Goal: Task Accomplishment & Management: Use online tool/utility

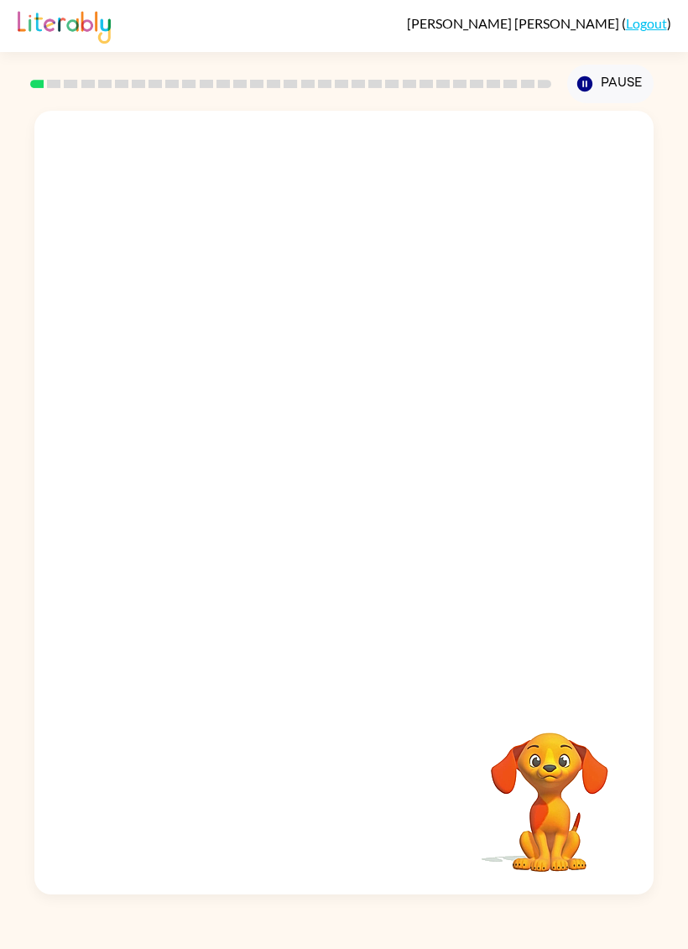
click at [594, 87] on icon "Pause" at bounding box center [585, 84] width 18 height 18
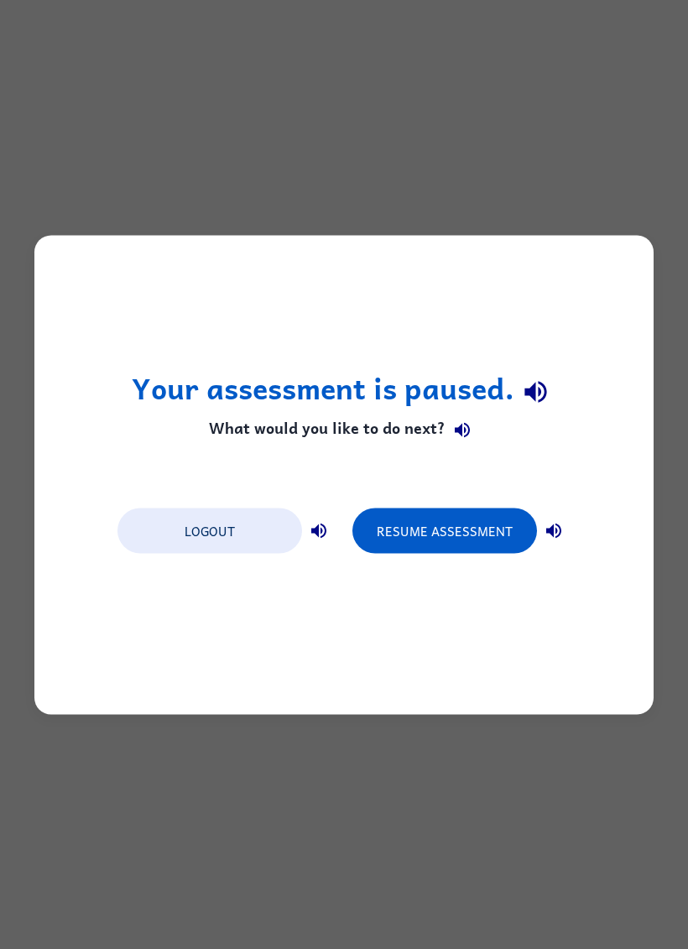
click at [482, 203] on div "Your assessment is paused. What would you like to do next? Logout Resume Assess…" at bounding box center [344, 474] width 688 height 949
click at [481, 202] on div "Your assessment is paused. What would you like to do next? Logout Resume Assess…" at bounding box center [344, 474] width 688 height 949
click at [459, 174] on div "Your assessment is paused. What would you like to do next? Logout Resume Assess…" at bounding box center [344, 474] width 688 height 949
click at [459, 172] on div "Your assessment is paused. What would you like to do next? Logout Resume Assess…" at bounding box center [344, 474] width 688 height 949
click at [513, 525] on button "Resume Assessment" at bounding box center [445, 530] width 185 height 45
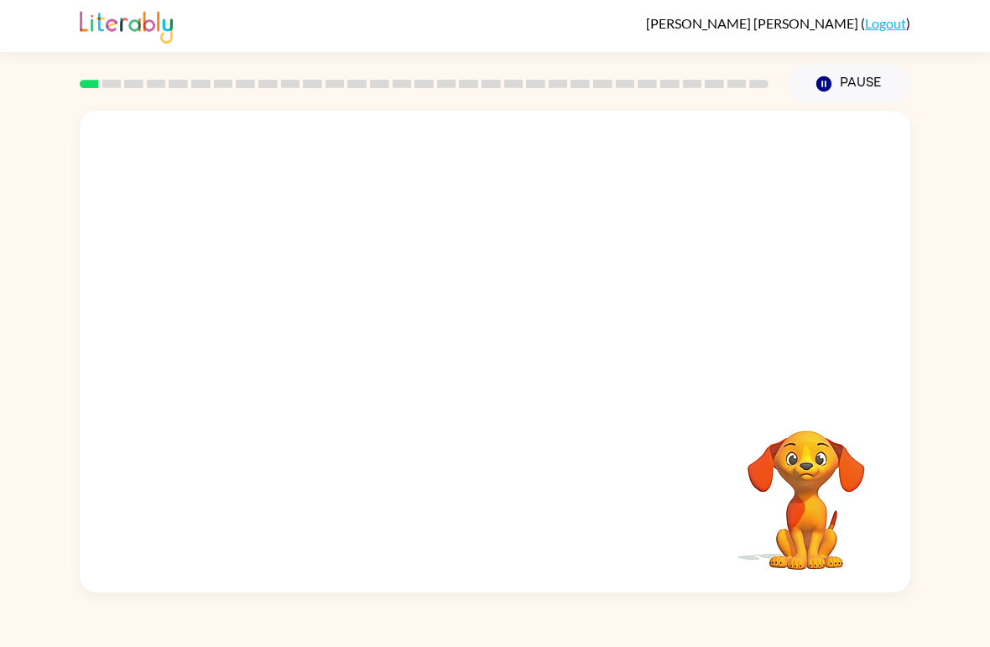
click at [449, 265] on video "Your browser must support playing .mp4 files to use Literably. Please try using…" at bounding box center [495, 253] width 831 height 285
click at [447, 264] on video "Your browser must support playing .mp4 files to use Literably. Please try using…" at bounding box center [495, 253] width 831 height 285
click at [447, 260] on video "Your browser must support playing .mp4 files to use Literably. Please try using…" at bounding box center [495, 253] width 831 height 285
click at [687, 217] on video "Your browser must support playing .mp4 files to use Literably. Please try using…" at bounding box center [495, 253] width 831 height 285
click at [687, 404] on icon "button" at bounding box center [806, 408] width 29 height 29
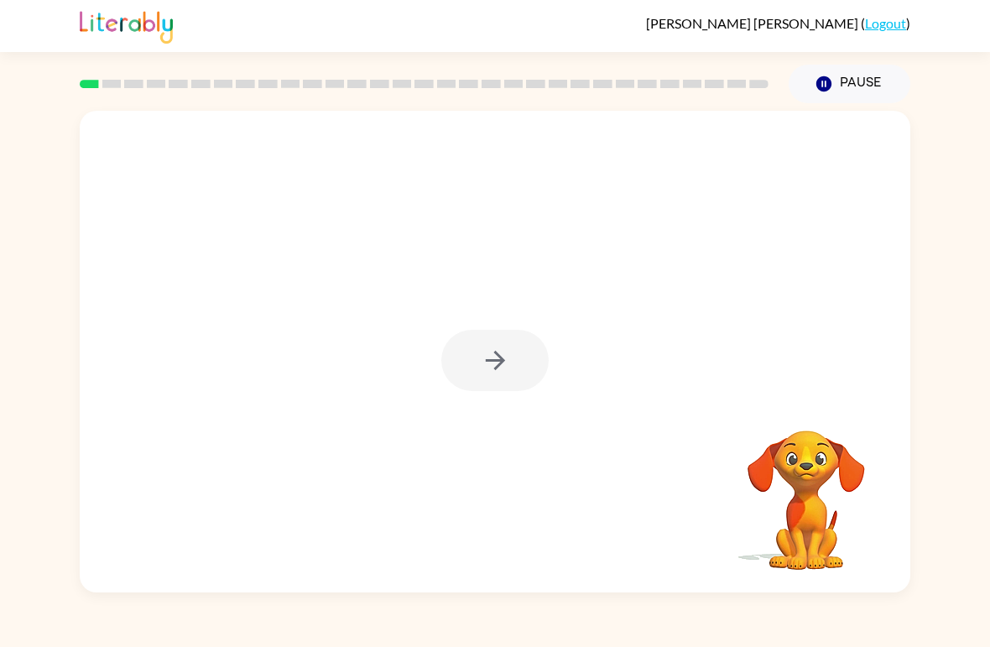
click at [82, 83] on rect at bounding box center [89, 84] width 19 height 8
click at [87, 86] on rect at bounding box center [89, 84] width 19 height 8
click at [90, 82] on rect at bounding box center [89, 84] width 19 height 8
click at [512, 386] on button "button" at bounding box center [495, 360] width 107 height 61
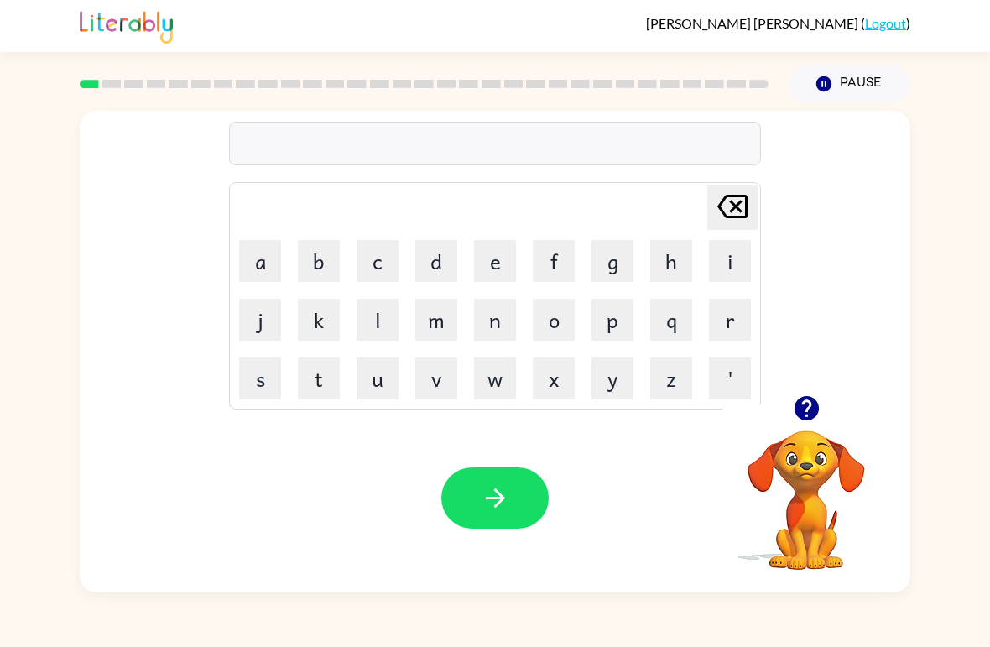
click at [687, 420] on icon "button" at bounding box center [806, 408] width 29 height 29
click at [687, 318] on button "r" at bounding box center [730, 320] width 42 height 42
click at [379, 376] on button "u" at bounding box center [378, 379] width 42 height 42
click at [435, 259] on button "d" at bounding box center [436, 261] width 42 height 42
click at [687, 215] on icon "[PERSON_NAME] last character input" at bounding box center [733, 206] width 40 height 40
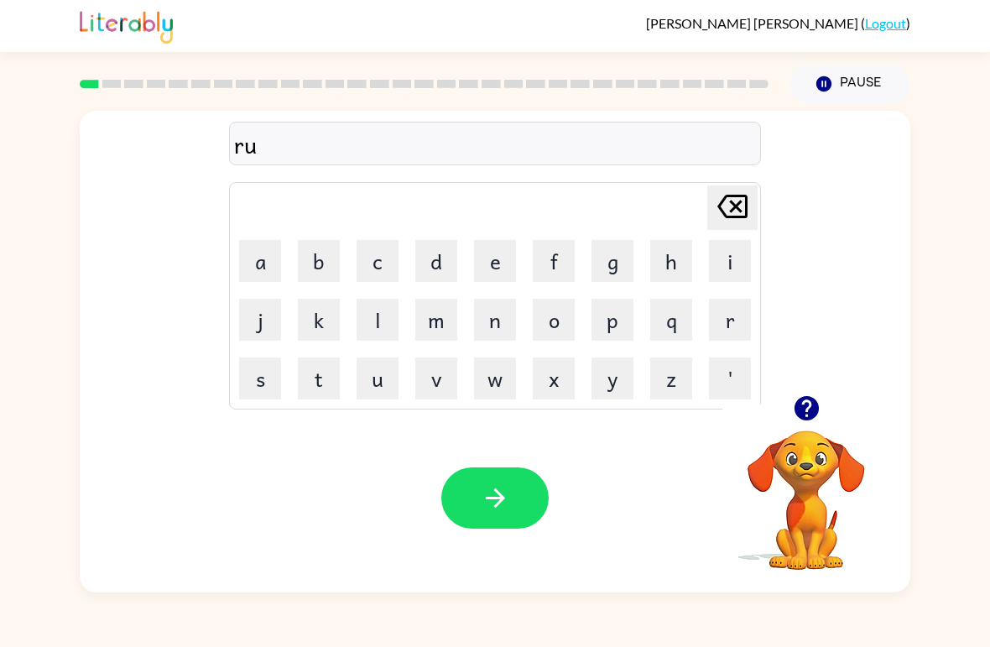
click at [309, 263] on button "b" at bounding box center [319, 261] width 42 height 42
click at [507, 253] on button "e" at bounding box center [495, 261] width 42 height 42
click at [687, 206] on icon "[PERSON_NAME] last character input" at bounding box center [733, 206] width 40 height 40
click at [515, 501] on button "button" at bounding box center [495, 498] width 107 height 61
click at [431, 329] on button "m" at bounding box center [436, 320] width 42 height 42
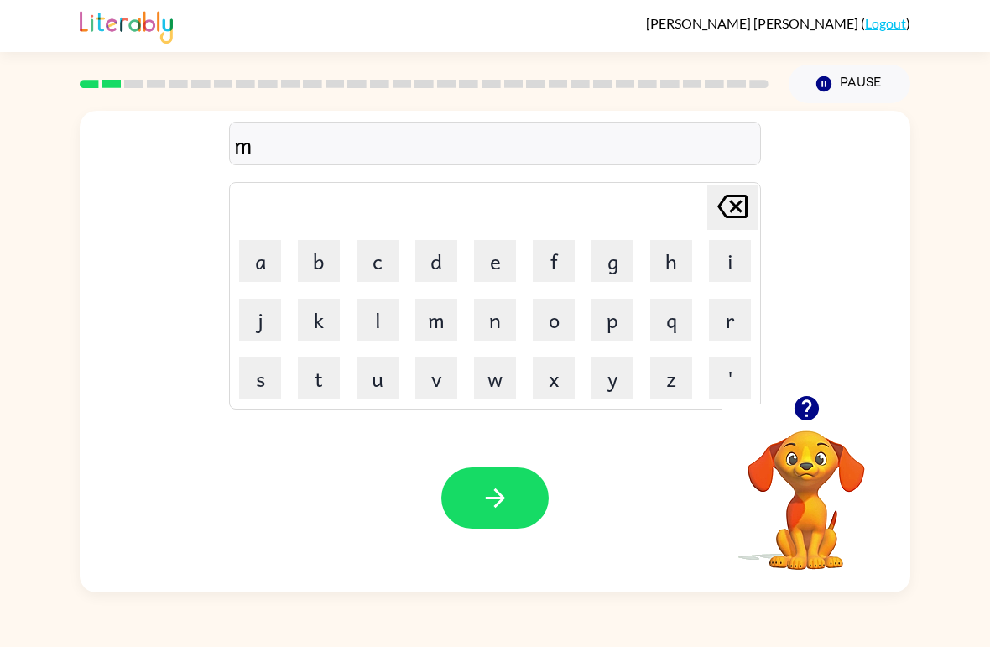
click at [559, 326] on button "o" at bounding box center [554, 320] width 42 height 42
click at [313, 386] on button "t" at bounding box center [319, 379] width 42 height 42
click at [656, 263] on button "h" at bounding box center [672, 261] width 42 height 42
click at [515, 495] on button "button" at bounding box center [495, 498] width 107 height 61
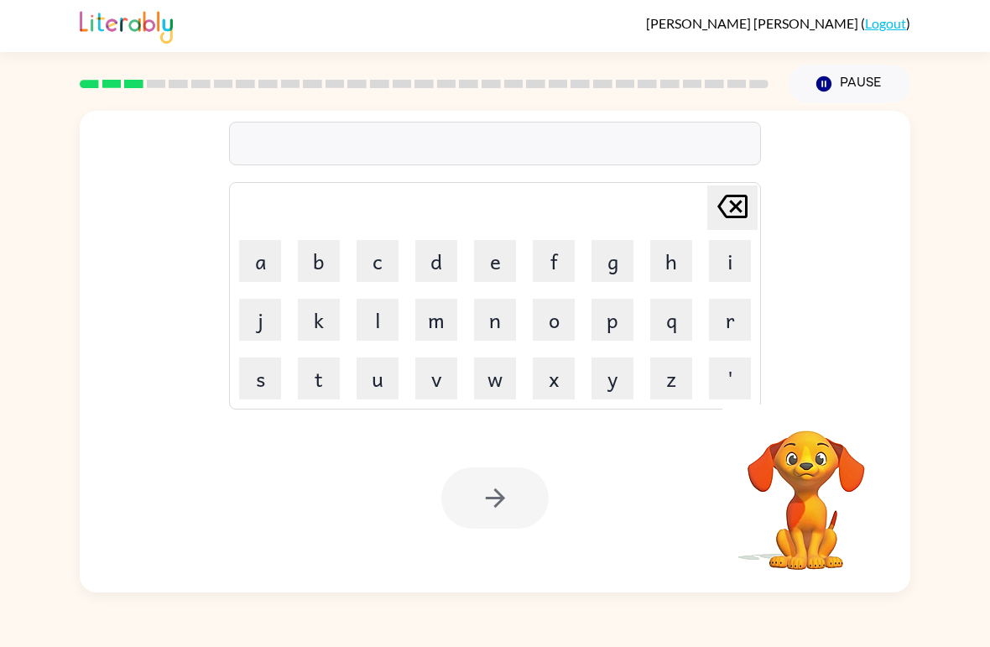
click at [438, 263] on button "d" at bounding box center [436, 261] width 42 height 42
click at [507, 260] on button "e" at bounding box center [495, 261] width 42 height 42
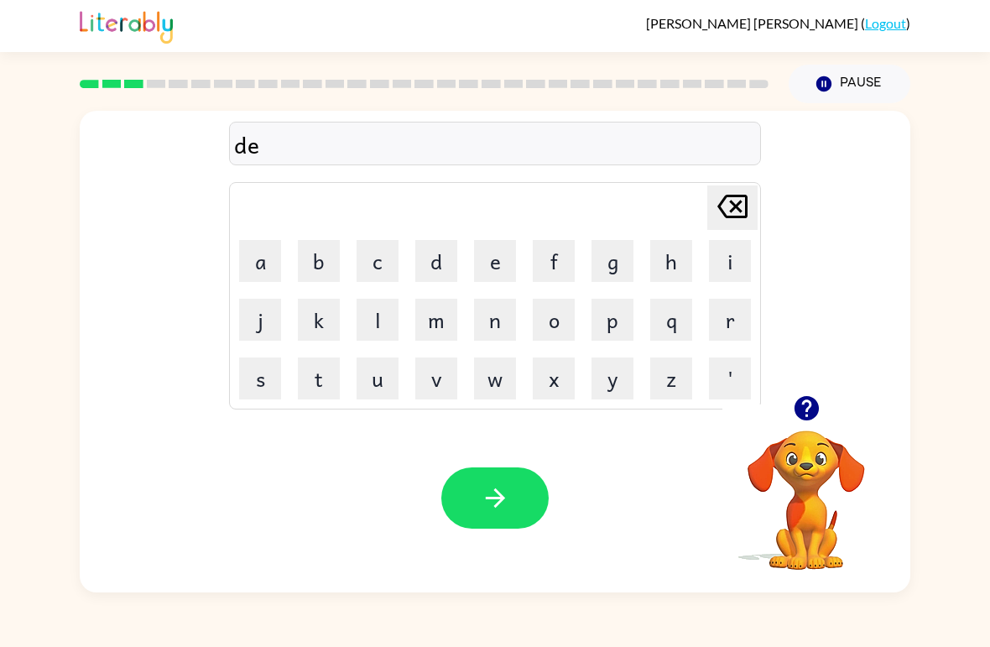
click at [496, 325] on button "n" at bounding box center [495, 320] width 42 height 42
click at [515, 477] on button "button" at bounding box center [495, 498] width 107 height 61
click at [260, 388] on button "s" at bounding box center [260, 379] width 42 height 42
click at [614, 321] on button "p" at bounding box center [613, 320] width 42 height 42
click at [558, 316] on button "o" at bounding box center [554, 320] width 42 height 42
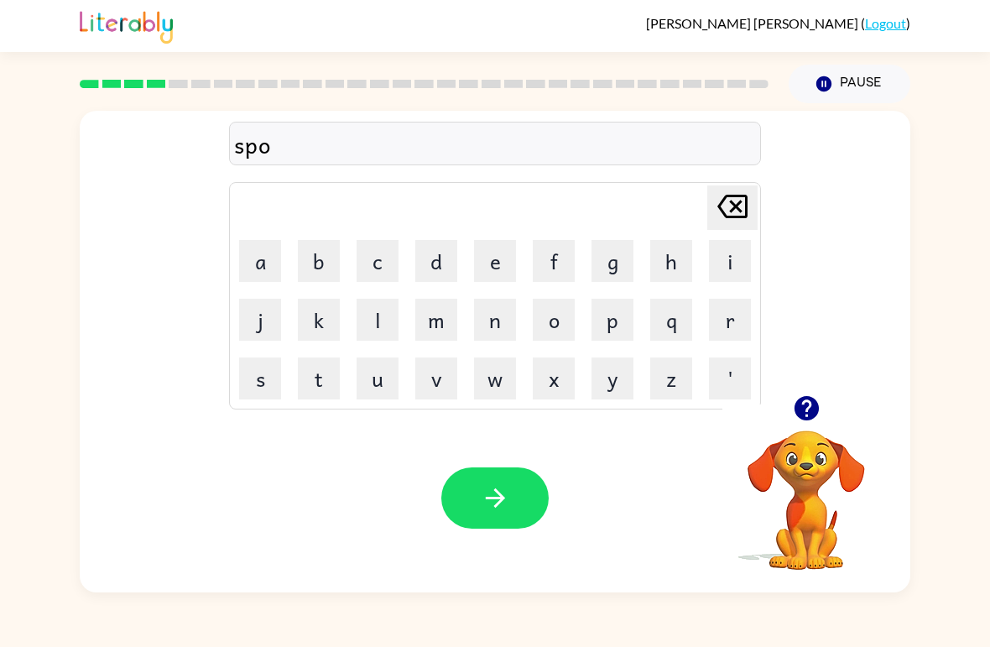
click at [333, 373] on button "t" at bounding box center [319, 379] width 42 height 42
click at [499, 504] on icon "button" at bounding box center [494, 498] width 19 height 19
click at [252, 384] on button "s" at bounding box center [260, 379] width 42 height 42
click at [504, 383] on button "w" at bounding box center [495, 379] width 42 height 42
click at [498, 275] on button "e" at bounding box center [495, 261] width 42 height 42
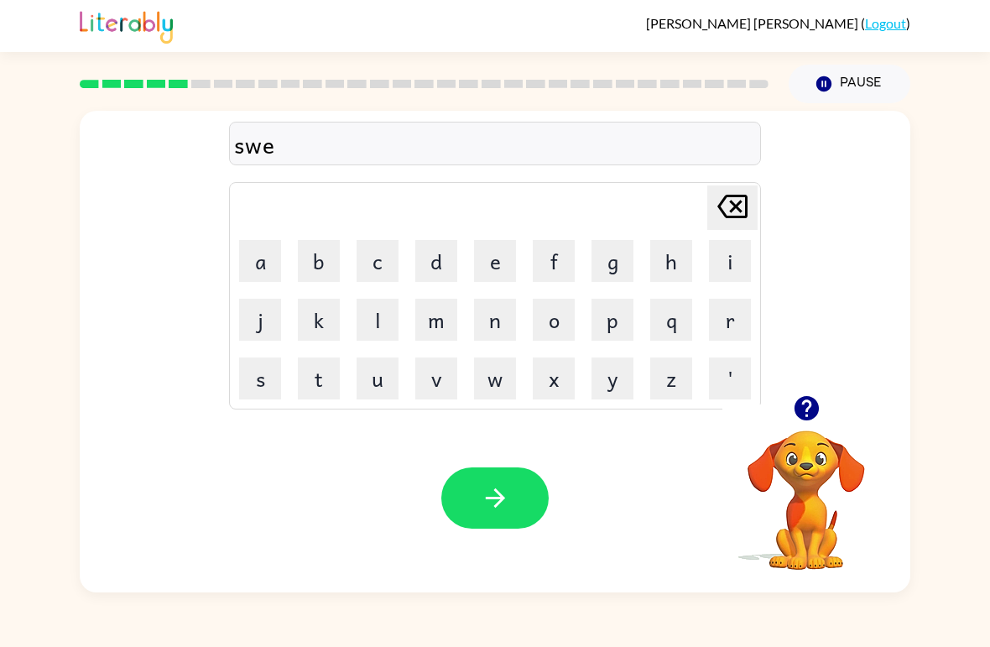
click at [615, 326] on button "p" at bounding box center [613, 320] width 42 height 42
click at [327, 374] on button "t" at bounding box center [319, 379] width 42 height 42
click at [510, 504] on icon "button" at bounding box center [495, 497] width 29 height 29
click at [614, 323] on button "p" at bounding box center [613, 320] width 42 height 42
click at [389, 314] on button "l" at bounding box center [378, 320] width 42 height 42
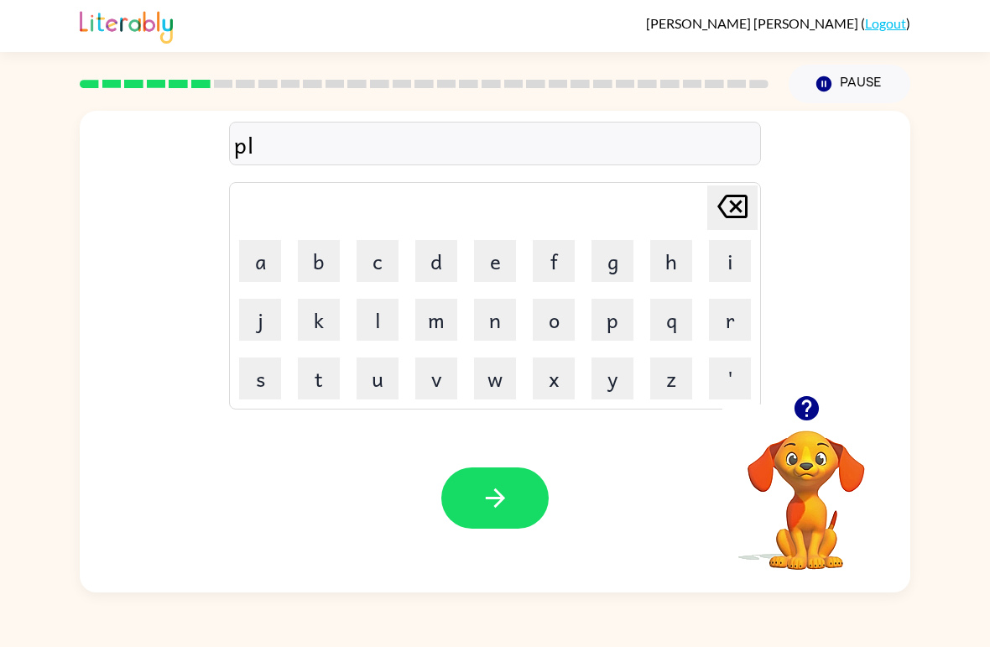
click at [614, 386] on button "y" at bounding box center [613, 379] width 42 height 42
click at [523, 501] on button "button" at bounding box center [495, 498] width 107 height 61
click at [313, 328] on button "k" at bounding box center [319, 320] width 42 height 42
click at [495, 274] on button "e" at bounding box center [495, 261] width 42 height 42
click at [491, 328] on button "n" at bounding box center [495, 320] width 42 height 42
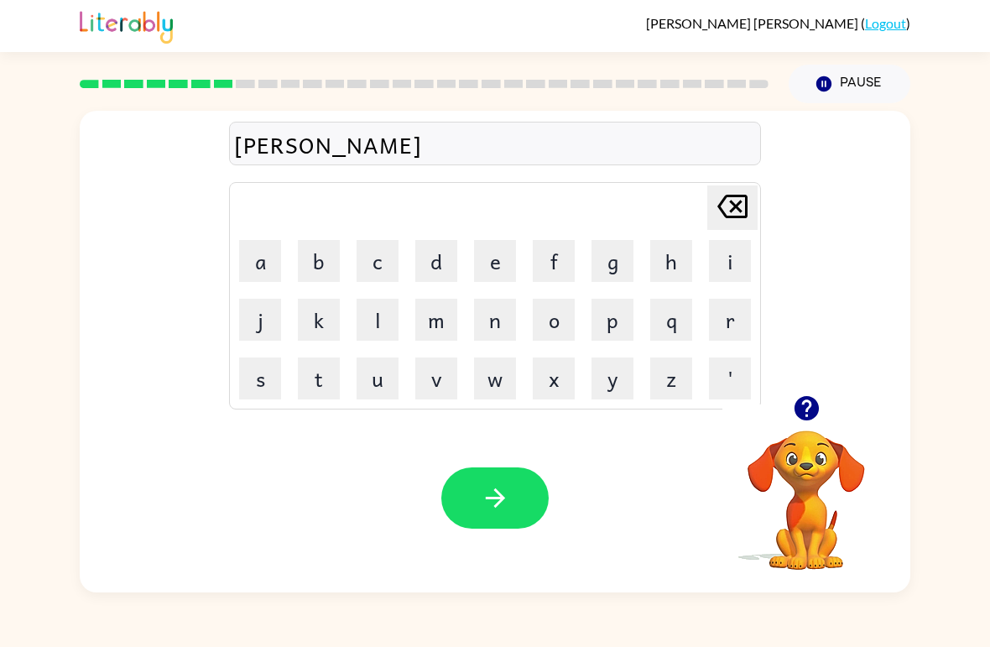
click at [430, 262] on button "d" at bounding box center [436, 261] width 42 height 42
click at [552, 323] on button "o" at bounding box center [554, 320] width 42 height 42
click at [391, 321] on button "l" at bounding box center [378, 320] width 42 height 42
click at [498, 501] on icon "button" at bounding box center [495, 497] width 29 height 29
click at [330, 259] on button "b" at bounding box center [319, 261] width 42 height 42
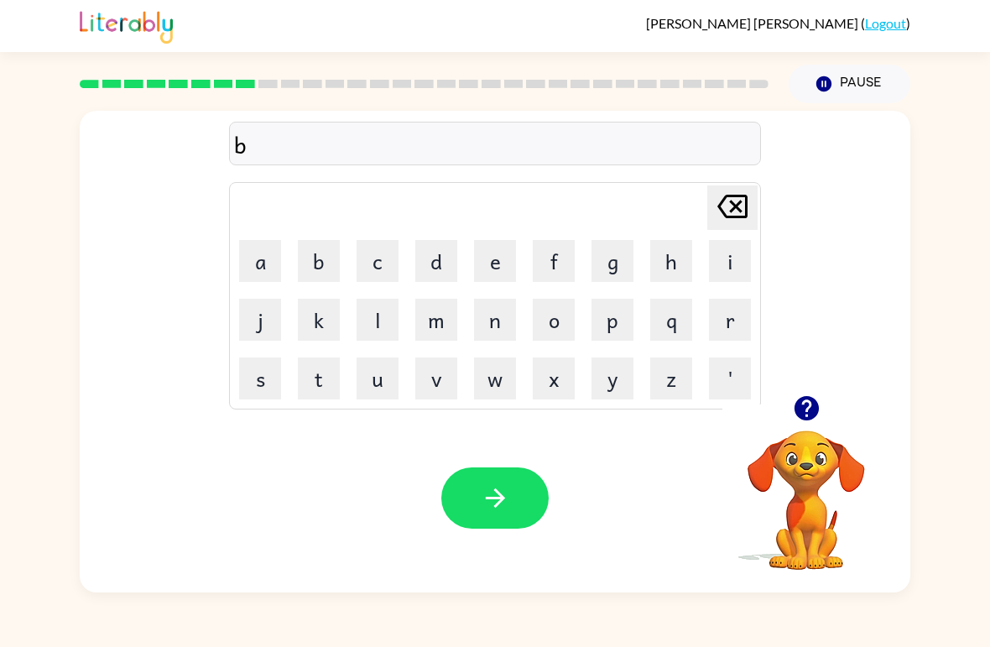
click at [279, 268] on button "a" at bounding box center [260, 261] width 42 height 42
click at [321, 384] on button "t" at bounding box center [319, 379] width 42 height 42
click at [668, 264] on button "h" at bounding box center [672, 261] width 42 height 42
click at [499, 508] on icon "button" at bounding box center [495, 497] width 29 height 29
click at [322, 323] on button "k" at bounding box center [319, 320] width 42 height 42
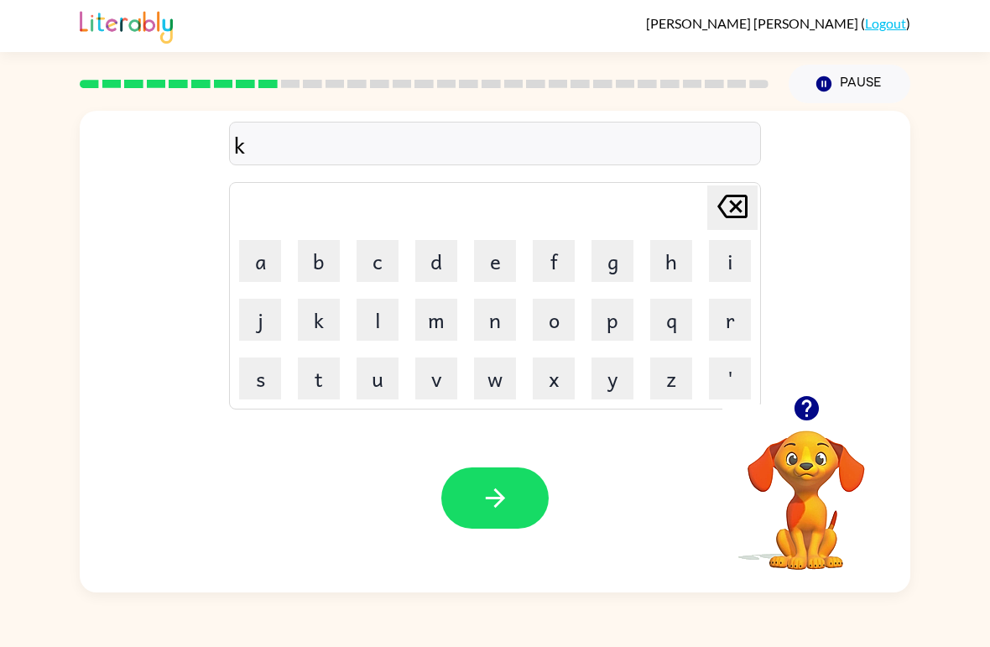
click at [687, 206] on icon "[PERSON_NAME] last character input" at bounding box center [733, 206] width 40 height 40
click at [382, 259] on button "c" at bounding box center [378, 261] width 42 height 42
click at [391, 310] on button "l" at bounding box center [378, 320] width 42 height 42
click at [271, 243] on button "a" at bounding box center [260, 261] width 42 height 42
click at [489, 317] on button "n" at bounding box center [495, 320] width 42 height 42
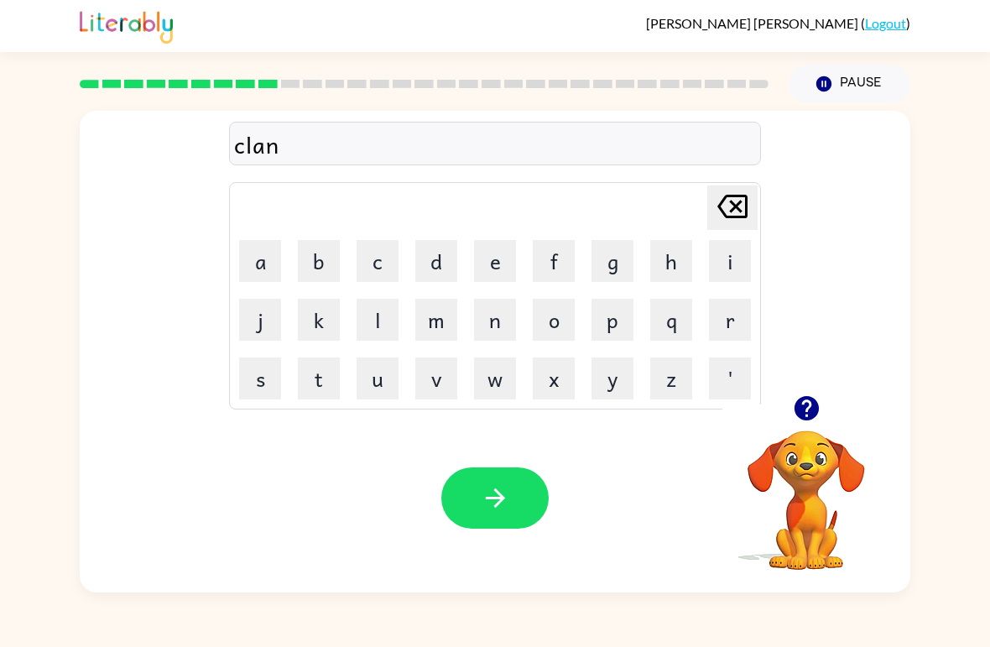
click at [520, 499] on button "button" at bounding box center [495, 498] width 107 height 61
click at [274, 384] on button "s" at bounding box center [260, 379] width 42 height 42
click at [682, 262] on button "h" at bounding box center [672, 261] width 42 height 42
click at [557, 324] on button "o" at bounding box center [554, 320] width 42 height 42
click at [507, 504] on icon "button" at bounding box center [495, 497] width 29 height 29
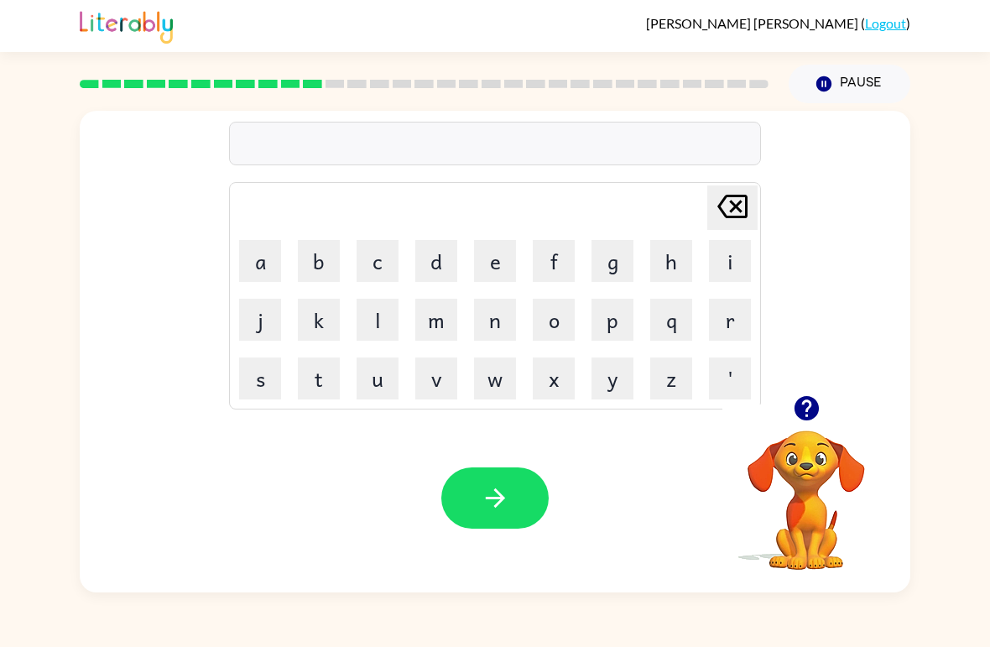
click at [611, 269] on button "g" at bounding box center [613, 261] width 42 height 42
click at [262, 265] on button "a" at bounding box center [260, 261] width 42 height 42
click at [253, 391] on button "s" at bounding box center [260, 379] width 42 height 42
click at [514, 513] on button "button" at bounding box center [495, 498] width 107 height 61
click at [510, 483] on button "button" at bounding box center [495, 498] width 107 height 61
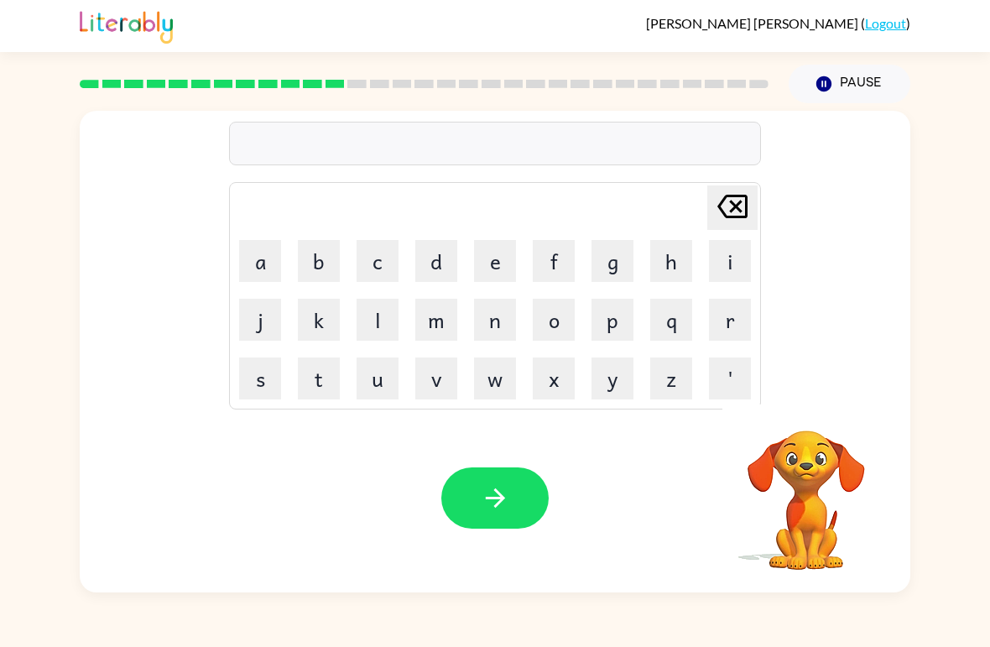
click at [538, 493] on button "button" at bounding box center [495, 498] width 107 height 61
click at [687, 567] on video "Your browser must support playing .mp4 files to use Literably. Please try using…" at bounding box center [807, 489] width 168 height 168
click at [264, 389] on button "s" at bounding box center [260, 379] width 42 height 42
click at [494, 378] on button "w" at bounding box center [495, 379] width 42 height 42
click at [497, 267] on button "e" at bounding box center [495, 261] width 42 height 42
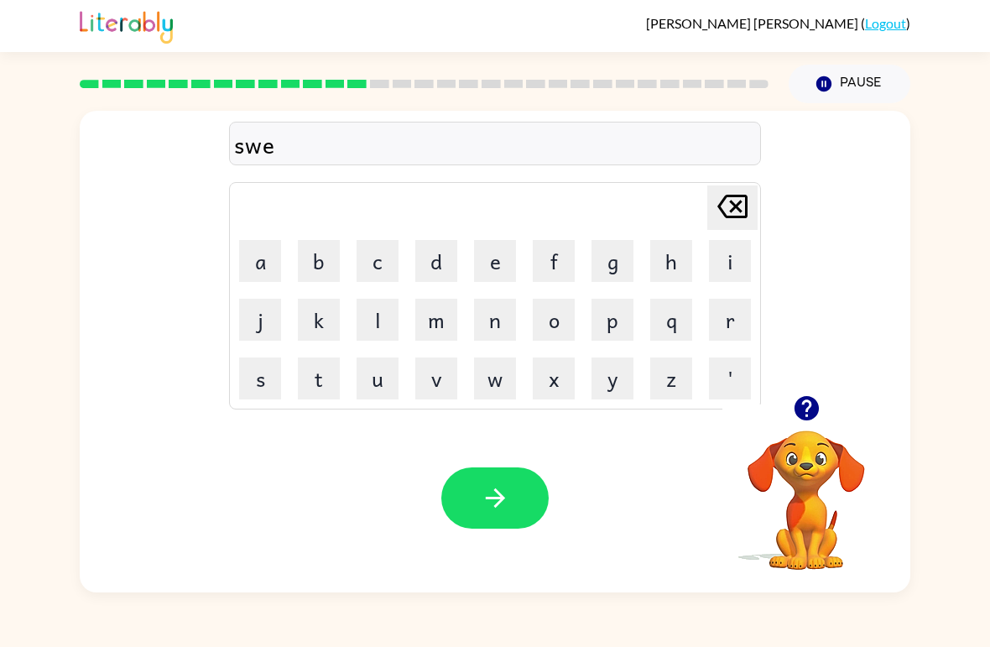
click at [494, 324] on button "n" at bounding box center [495, 320] width 42 height 42
click at [327, 389] on button "t" at bounding box center [319, 379] width 42 height 42
click at [505, 505] on icon "button" at bounding box center [495, 497] width 29 height 29
click at [515, 507] on button "button" at bounding box center [495, 498] width 107 height 61
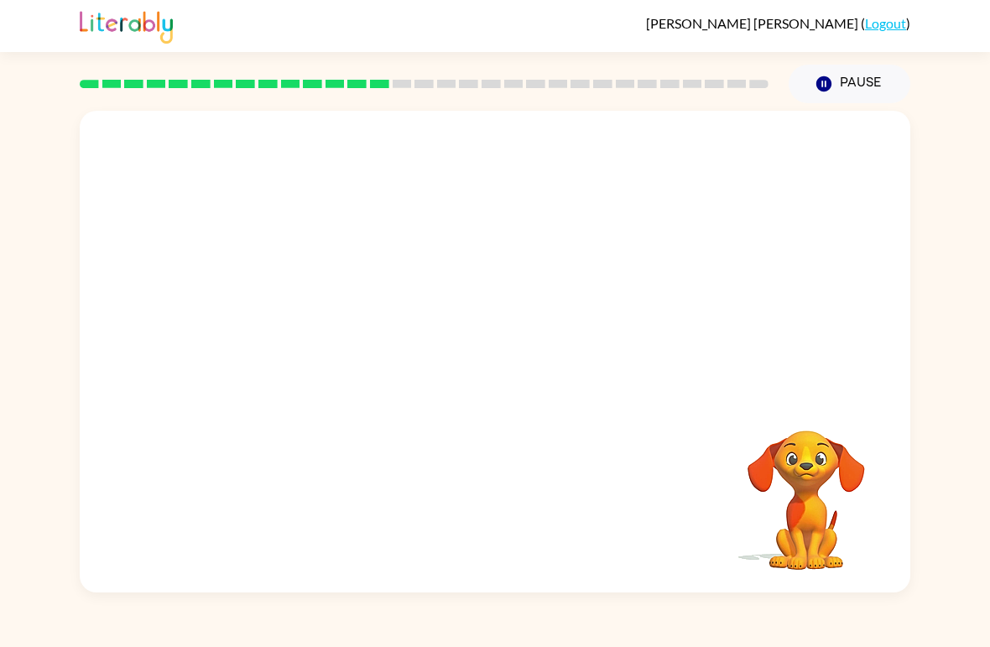
click at [687, 494] on video "Your browser must support playing .mp4 files to use Literably. Please try using…" at bounding box center [807, 489] width 168 height 168
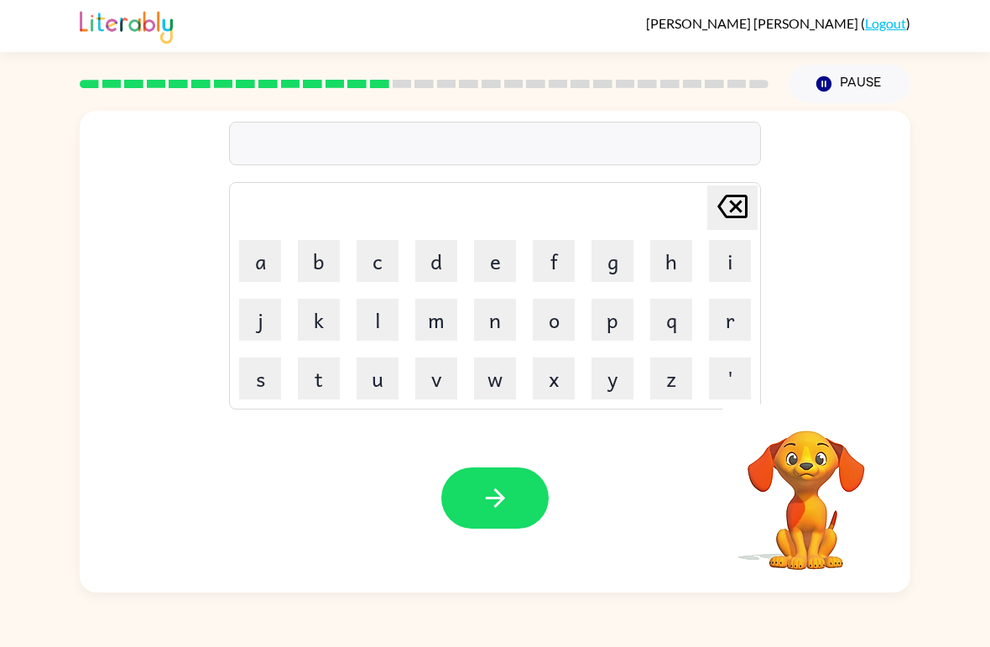
click at [515, 491] on button "button" at bounding box center [495, 498] width 107 height 61
click at [550, 259] on button "f" at bounding box center [554, 261] width 42 height 42
click at [489, 494] on icon "button" at bounding box center [495, 497] width 29 height 29
click at [485, 382] on button "w" at bounding box center [495, 379] width 42 height 42
click at [514, 259] on button "e" at bounding box center [495, 261] width 42 height 42
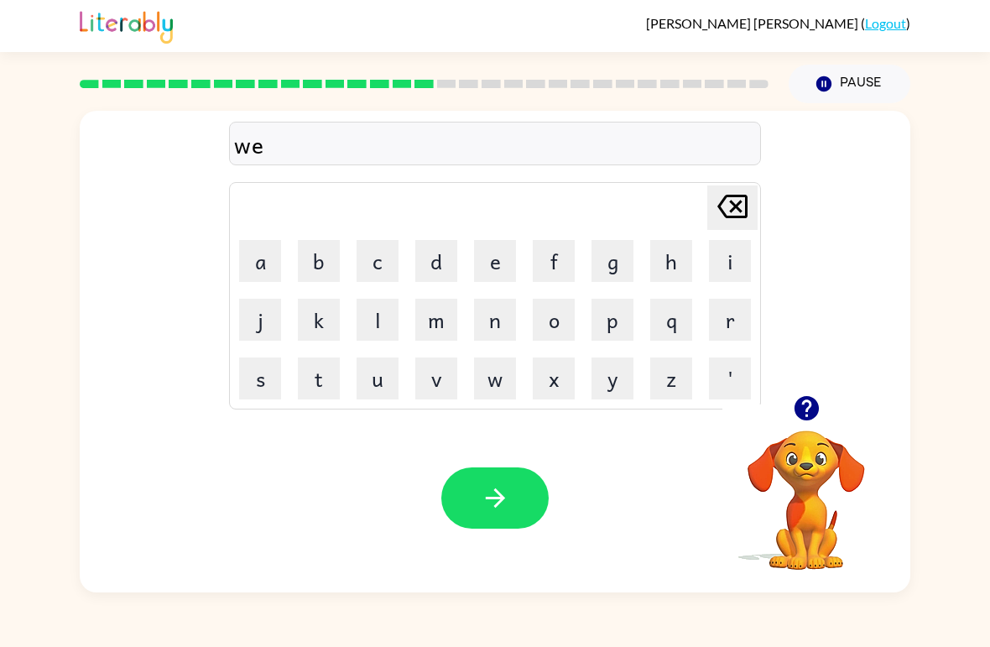
click at [301, 281] on button "b" at bounding box center [319, 261] width 42 height 42
click at [465, 505] on button "button" at bounding box center [495, 498] width 107 height 61
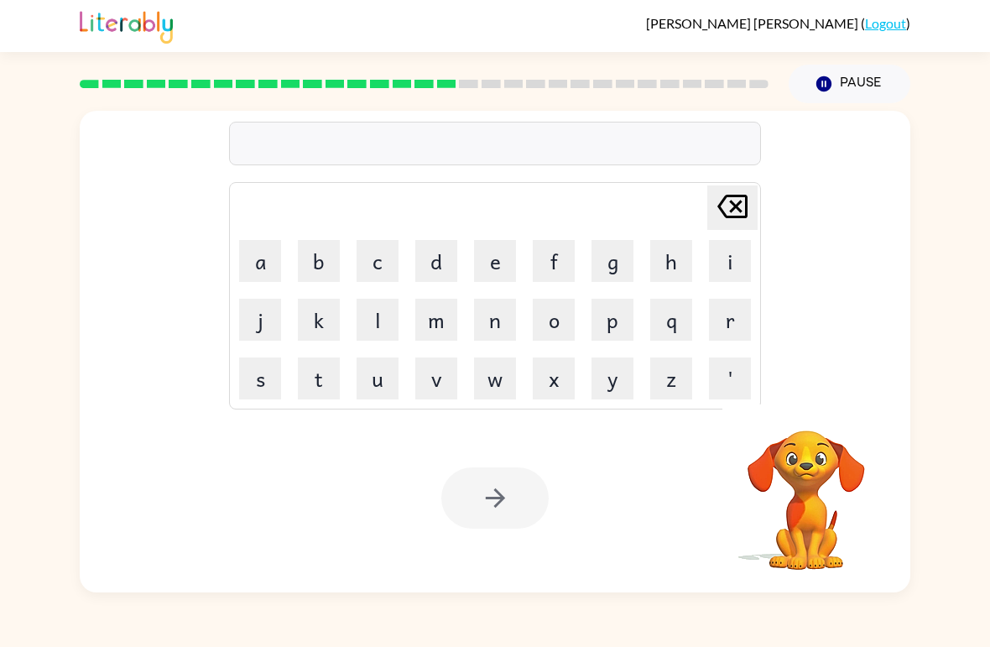
click at [268, 385] on button "s" at bounding box center [260, 379] width 42 height 42
click at [380, 322] on button "l" at bounding box center [378, 320] width 42 height 42
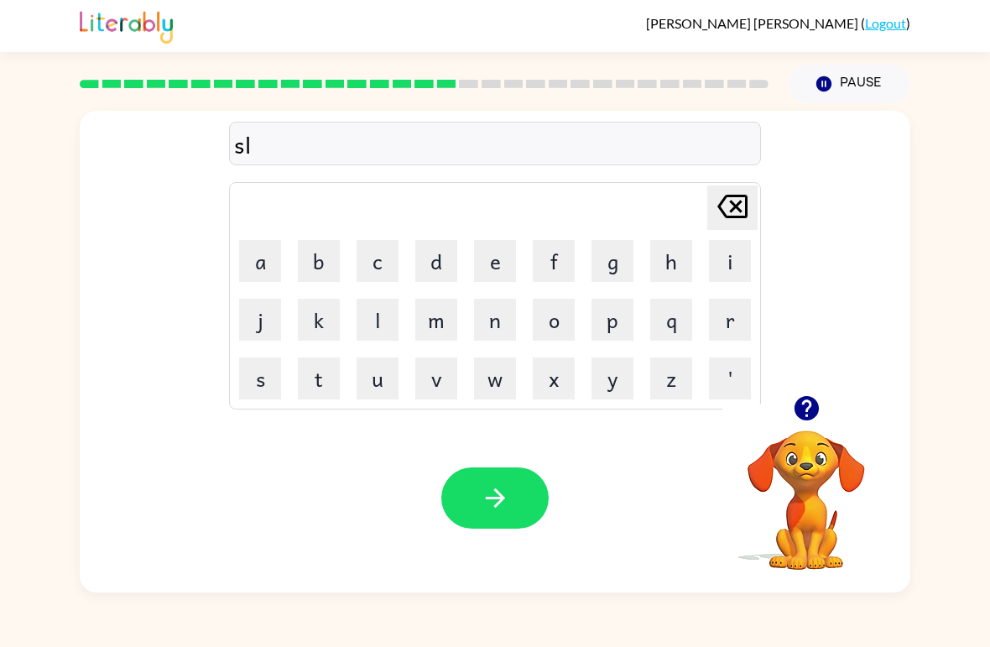
click at [494, 262] on button "e" at bounding box center [495, 261] width 42 height 42
click at [612, 324] on button "p" at bounding box center [613, 320] width 42 height 42
click at [317, 384] on button "t" at bounding box center [319, 379] width 42 height 42
click at [513, 491] on button "button" at bounding box center [495, 498] width 107 height 61
click at [669, 267] on button "h" at bounding box center [672, 261] width 42 height 42
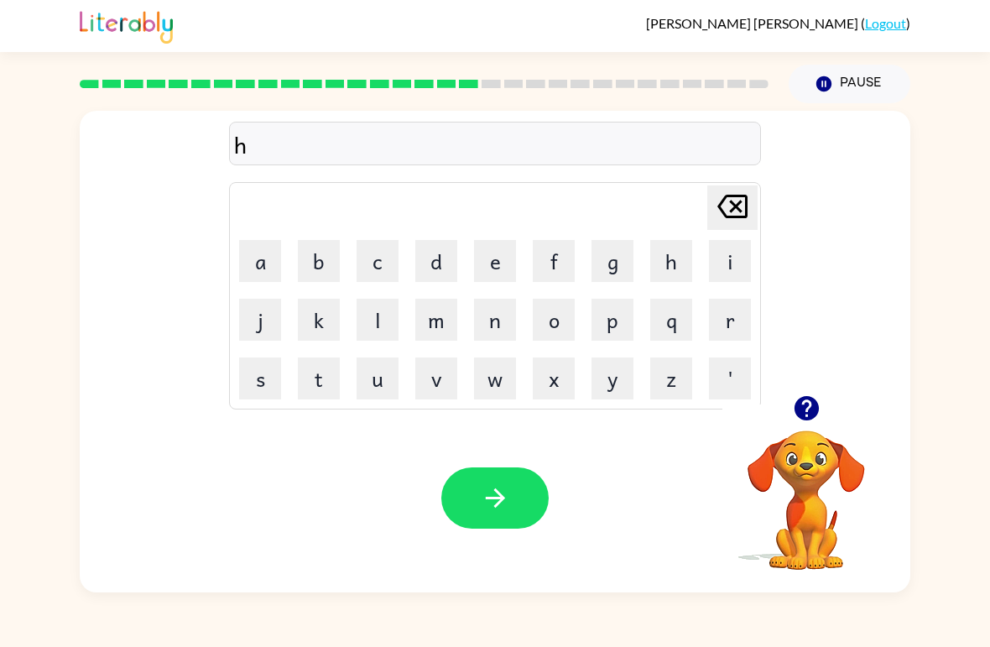
click at [493, 495] on icon "button" at bounding box center [495, 497] width 29 height 29
click at [687, 317] on button "r" at bounding box center [730, 320] width 42 height 42
click at [435, 266] on button "d" at bounding box center [436, 261] width 42 height 42
click at [502, 514] on button "button" at bounding box center [495, 498] width 107 height 61
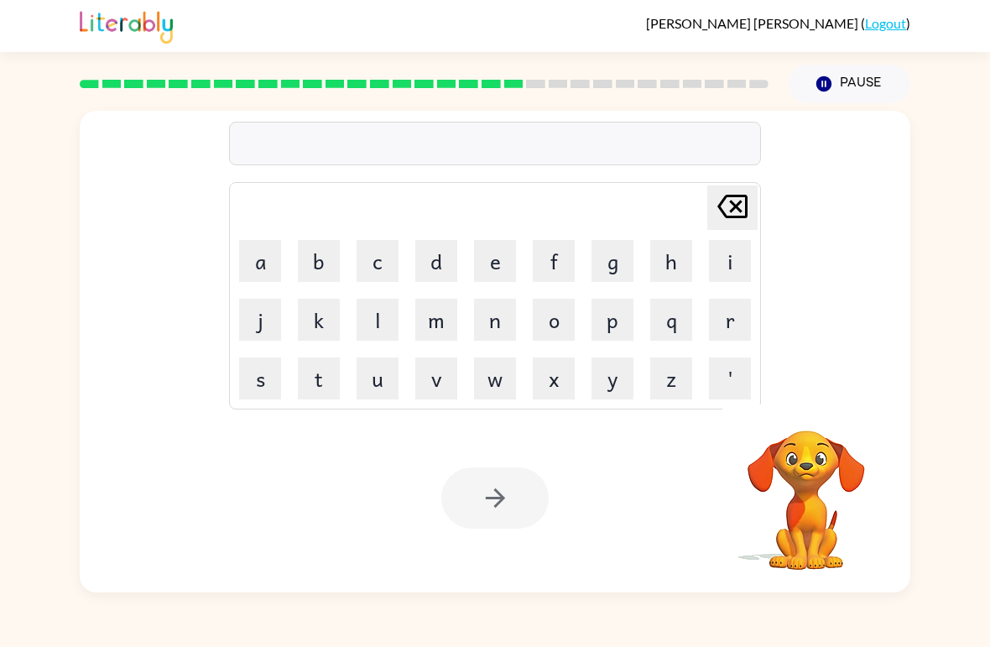
click at [687, 167] on div "[PERSON_NAME] last character input a b c d e f g h i j k l m n o p q r s t u v …" at bounding box center [495, 347] width 990 height 489
click at [687, 324] on button "r" at bounding box center [730, 320] width 42 height 42
click at [499, 264] on button "e" at bounding box center [495, 261] width 42 height 42
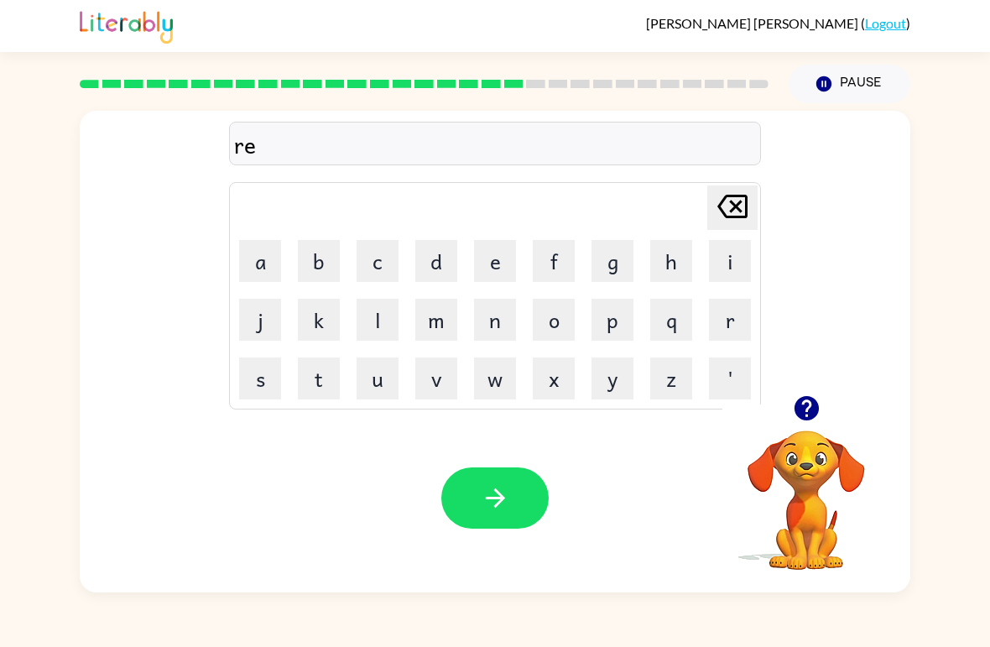
click at [266, 387] on button "s" at bounding box center [260, 379] width 42 height 42
click at [321, 375] on button "t" at bounding box center [319, 379] width 42 height 42
click at [687, 263] on button "i" at bounding box center [730, 261] width 42 height 42
click at [438, 269] on button "d" at bounding box center [436, 261] width 42 height 42
click at [503, 521] on button "button" at bounding box center [495, 498] width 107 height 61
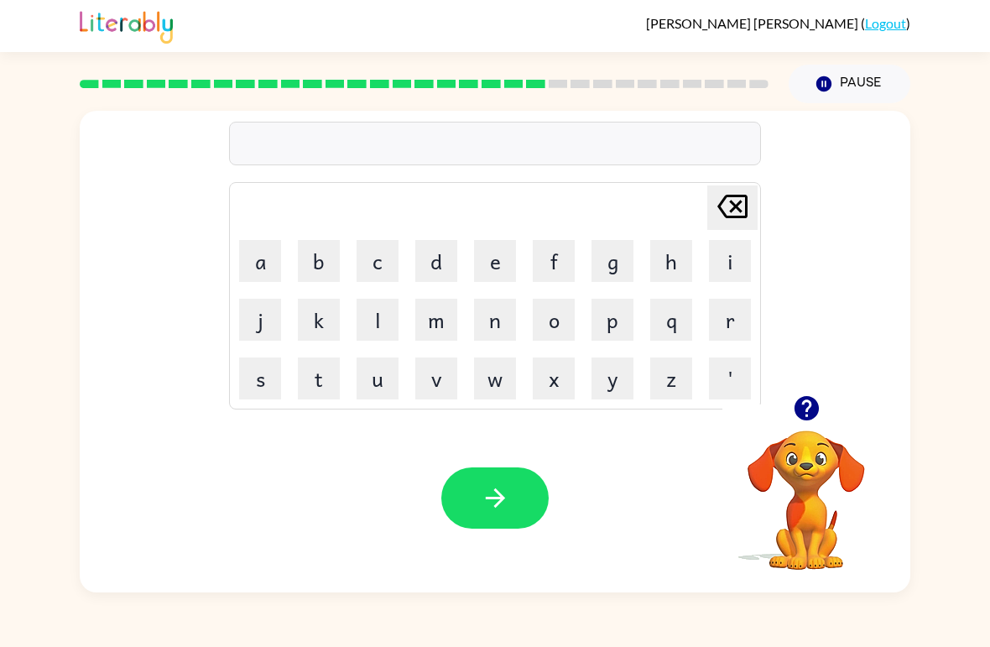
click at [494, 377] on button "w" at bounding box center [495, 379] width 42 height 42
click at [252, 258] on button "a" at bounding box center [260, 261] width 42 height 42
click at [316, 316] on button "k" at bounding box center [319, 320] width 42 height 42
click at [499, 259] on button "e" at bounding box center [495, 261] width 42 height 42
click at [483, 496] on icon "button" at bounding box center [495, 497] width 29 height 29
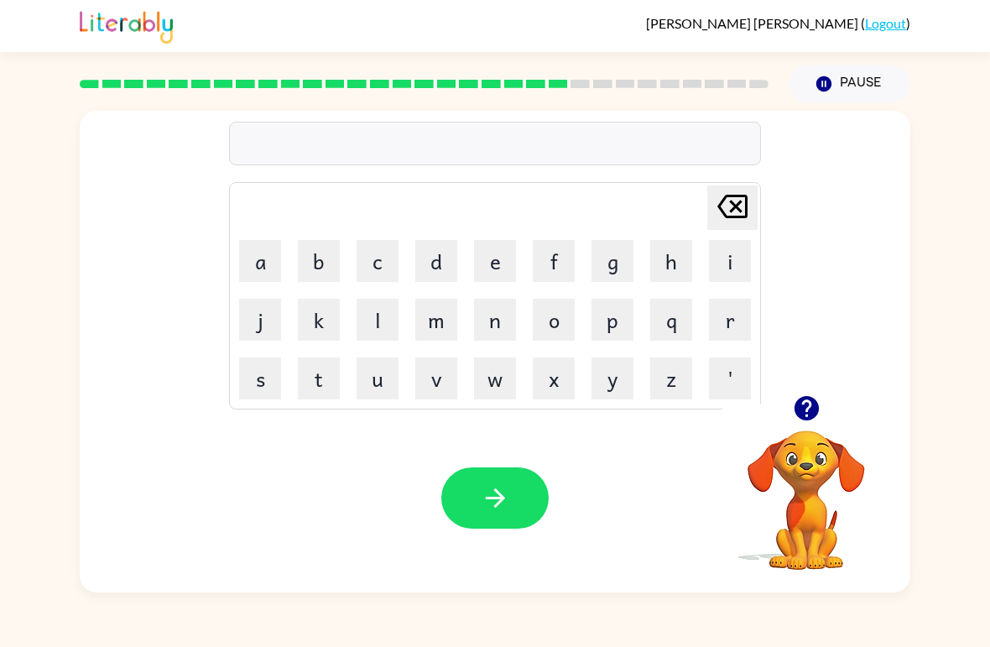
click at [267, 388] on button "s" at bounding box center [260, 379] width 42 height 42
click at [512, 499] on button "button" at bounding box center [495, 498] width 107 height 61
click at [687, 257] on button "i" at bounding box center [730, 261] width 42 height 42
click at [494, 501] on icon "button" at bounding box center [495, 497] width 29 height 29
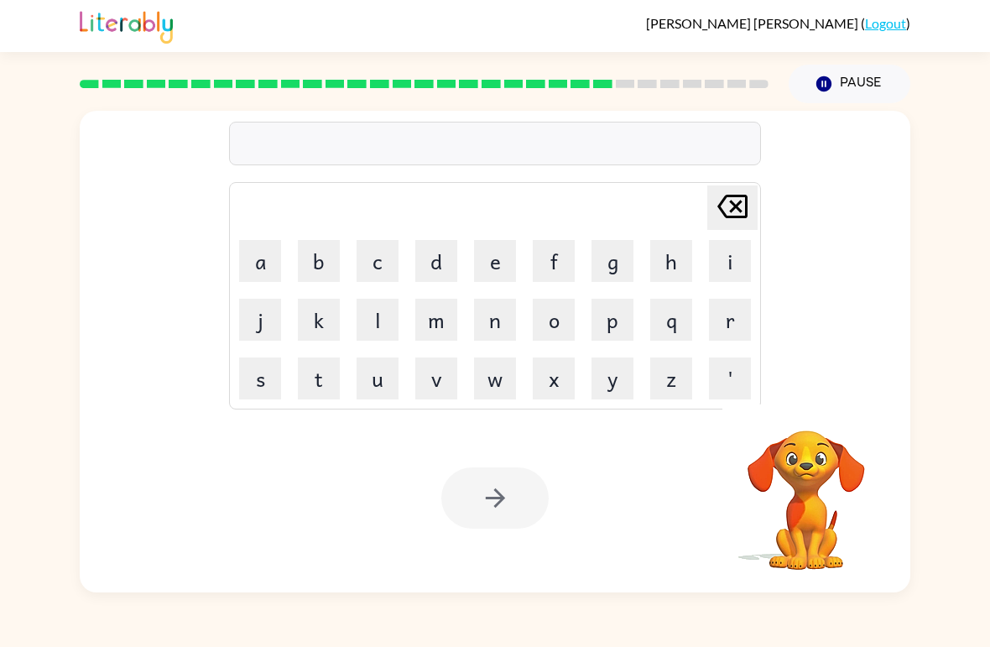
click at [687, 415] on video "Your browser must support playing .mp4 files to use Literably. Please try using…" at bounding box center [807, 489] width 168 height 168
click at [687, 420] on icon "button" at bounding box center [806, 408] width 29 height 29
click at [378, 263] on button "c" at bounding box center [378, 261] width 42 height 42
click at [687, 265] on button "h" at bounding box center [672, 261] width 42 height 42
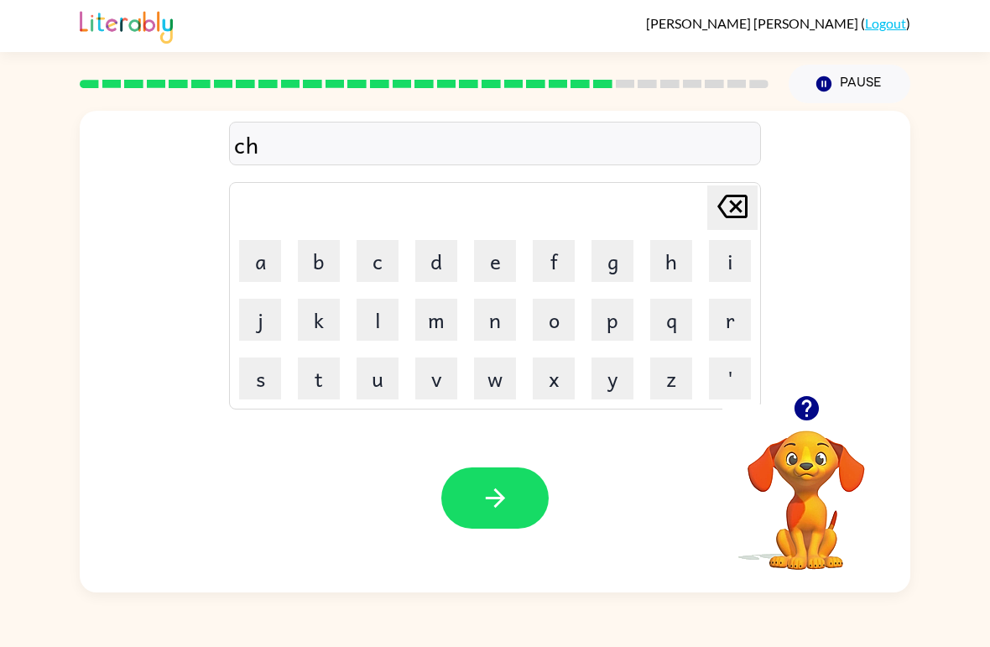
click at [489, 253] on button "e" at bounding box center [495, 261] width 42 height 42
click at [270, 384] on button "s" at bounding box center [260, 379] width 42 height 42
click at [339, 391] on button "t" at bounding box center [319, 379] width 42 height 42
click at [492, 476] on button "button" at bounding box center [495, 498] width 107 height 61
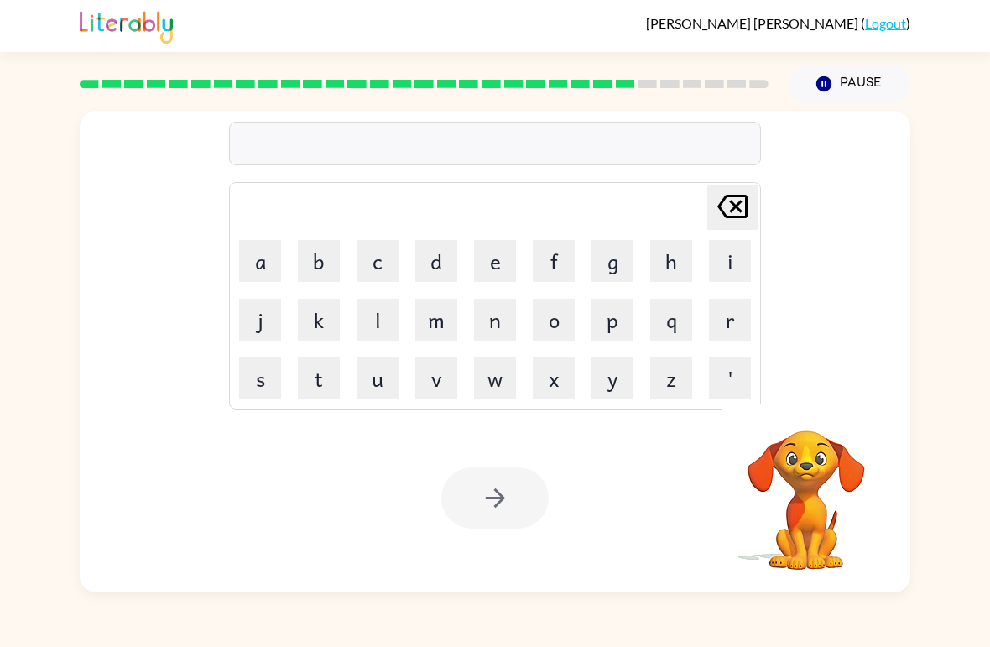
click at [510, 497] on div at bounding box center [495, 498] width 107 height 61
click at [687, 271] on div "[PERSON_NAME] last character input a b c d e f g h i j k l m n o p q r s t u v …" at bounding box center [495, 347] width 990 height 489
click at [495, 499] on icon "button" at bounding box center [494, 498] width 19 height 19
click at [483, 504] on icon "button" at bounding box center [495, 497] width 29 height 29
click at [529, 503] on div at bounding box center [495, 498] width 107 height 61
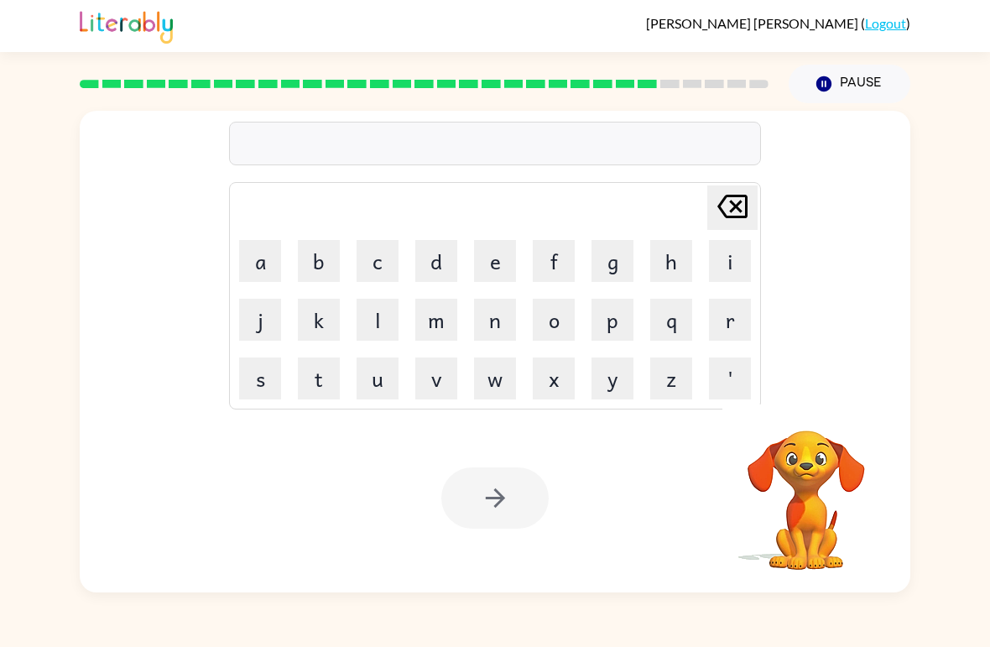
click at [528, 503] on div at bounding box center [495, 498] width 107 height 61
click at [520, 504] on button "button" at bounding box center [495, 498] width 107 height 61
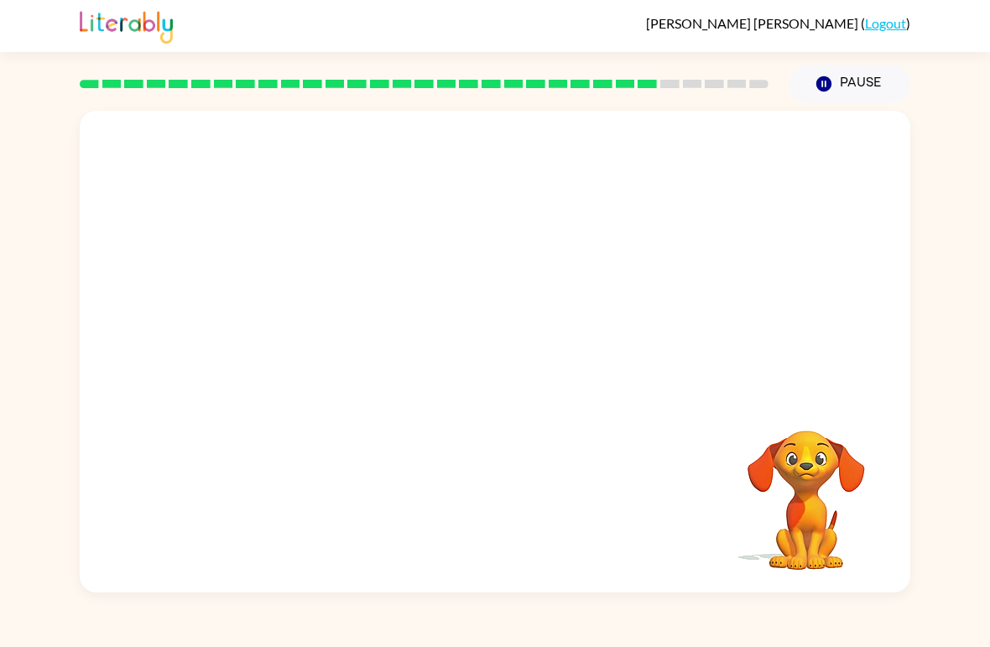
click at [520, 497] on div "Your browser must support playing .mp4 files to use Literably. Please try using…" at bounding box center [495, 352] width 831 height 482
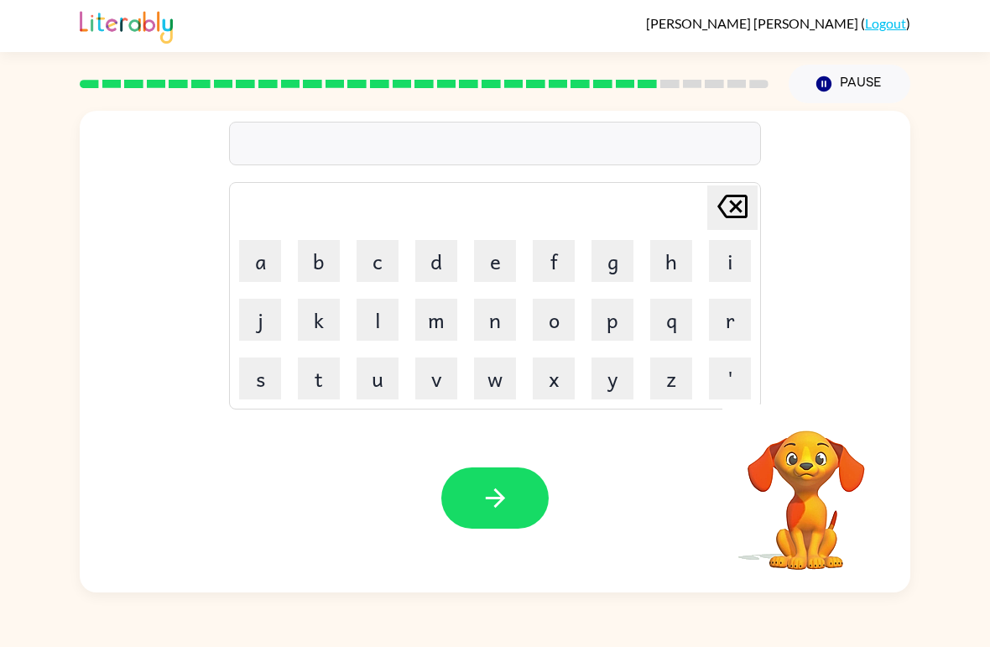
click at [491, 526] on button "button" at bounding box center [495, 498] width 107 height 61
click at [385, 279] on button "c" at bounding box center [378, 261] width 42 height 42
click at [624, 259] on button "g" at bounding box center [613, 261] width 42 height 42
click at [515, 448] on div "Your browser must support playing .mp4 files to use Literably. Please try using…" at bounding box center [495, 498] width 831 height 189
click at [504, 483] on button "button" at bounding box center [495, 498] width 107 height 61
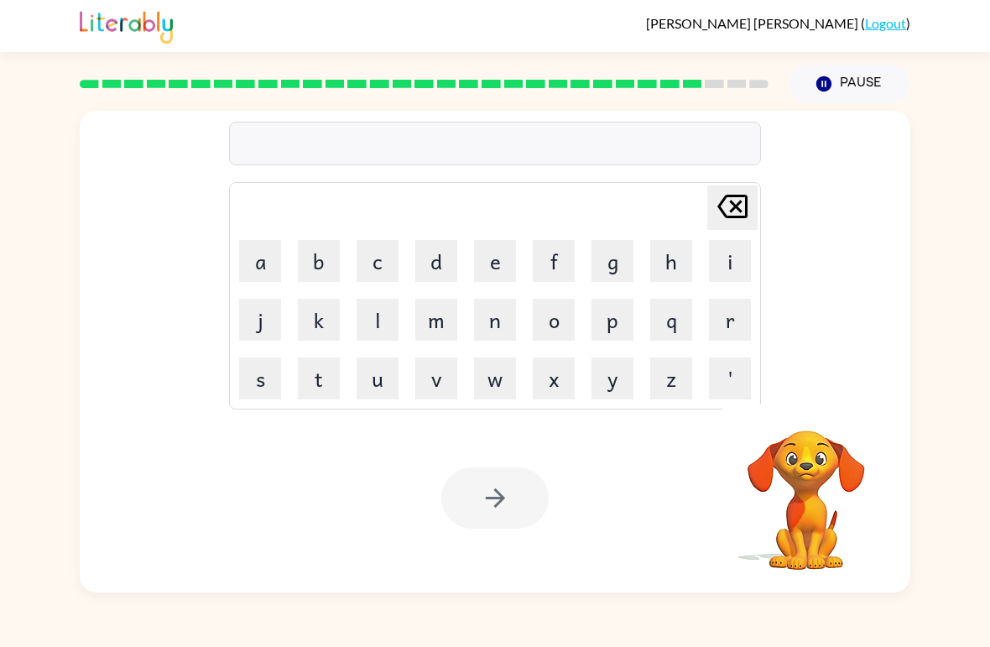
click at [492, 497] on div at bounding box center [495, 498] width 107 height 61
click at [475, 498] on div at bounding box center [495, 498] width 107 height 61
click at [474, 497] on div at bounding box center [495, 498] width 107 height 61
click at [448, 490] on div at bounding box center [495, 498] width 107 height 61
click at [461, 504] on button "button" at bounding box center [495, 498] width 107 height 61
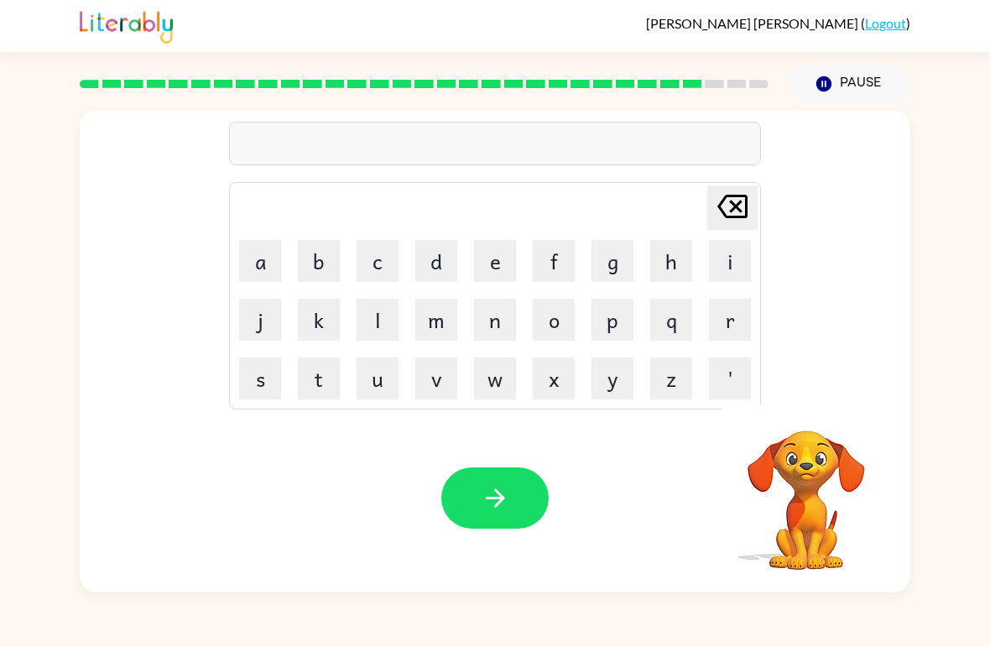
click at [484, 504] on icon "button" at bounding box center [495, 497] width 29 height 29
click at [484, 503] on div at bounding box center [495, 498] width 107 height 61
click at [271, 369] on button "s" at bounding box center [260, 379] width 42 height 42
click at [674, 257] on button "h" at bounding box center [672, 261] width 42 height 42
click at [687, 321] on button "r" at bounding box center [730, 320] width 42 height 42
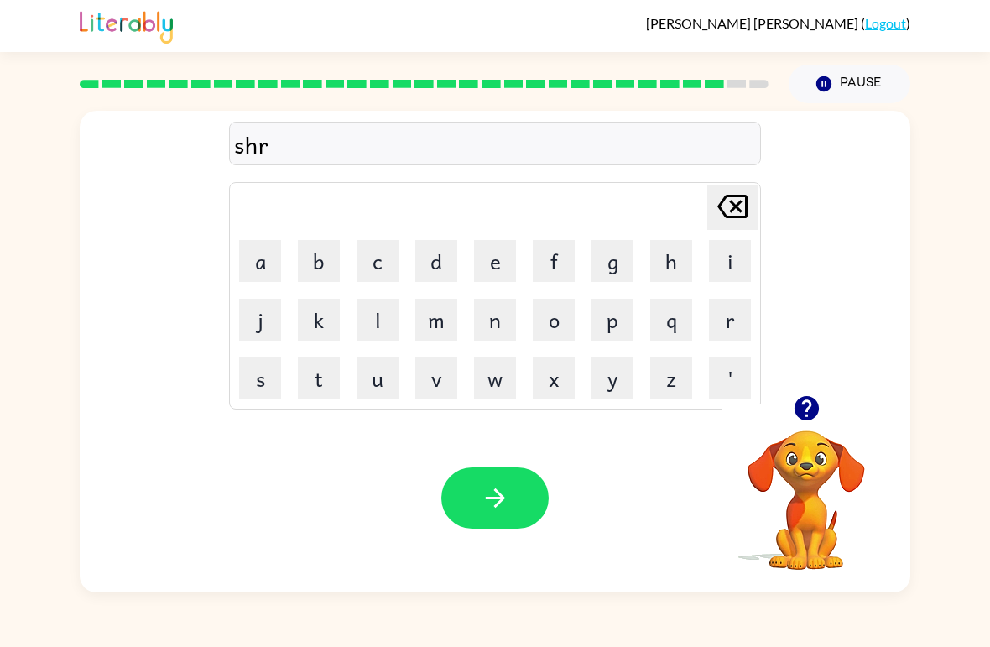
click at [506, 507] on icon "button" at bounding box center [495, 497] width 29 height 29
click at [687, 322] on button "r" at bounding box center [730, 320] width 42 height 42
click at [687, 259] on button "i" at bounding box center [730, 261] width 42 height 42
click at [616, 332] on button "p" at bounding box center [613, 320] width 42 height 42
click at [514, 504] on button "button" at bounding box center [495, 498] width 107 height 61
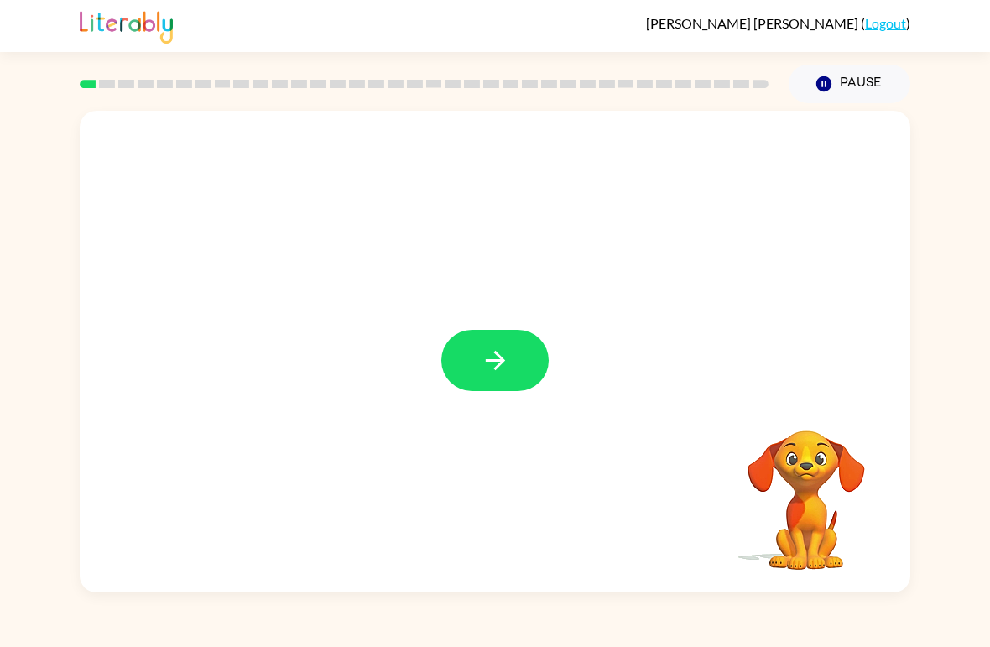
click at [466, 407] on div at bounding box center [495, 352] width 831 height 482
click at [503, 337] on button "button" at bounding box center [495, 360] width 107 height 61
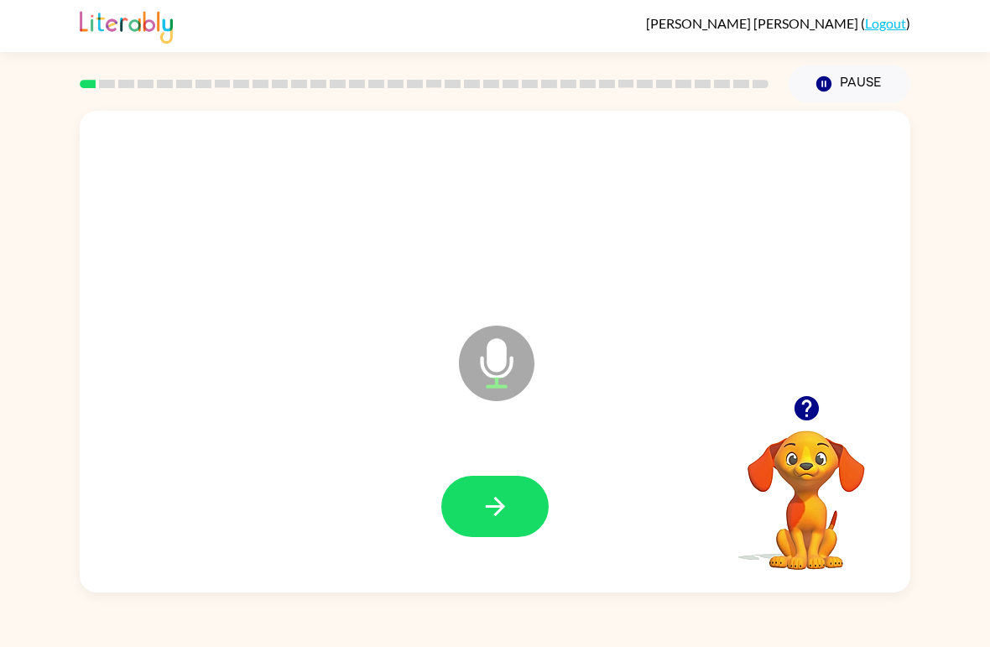
click at [510, 531] on button "button" at bounding box center [495, 506] width 107 height 61
click at [507, 489] on button "button" at bounding box center [495, 506] width 107 height 61
click at [515, 490] on button "button" at bounding box center [495, 506] width 107 height 61
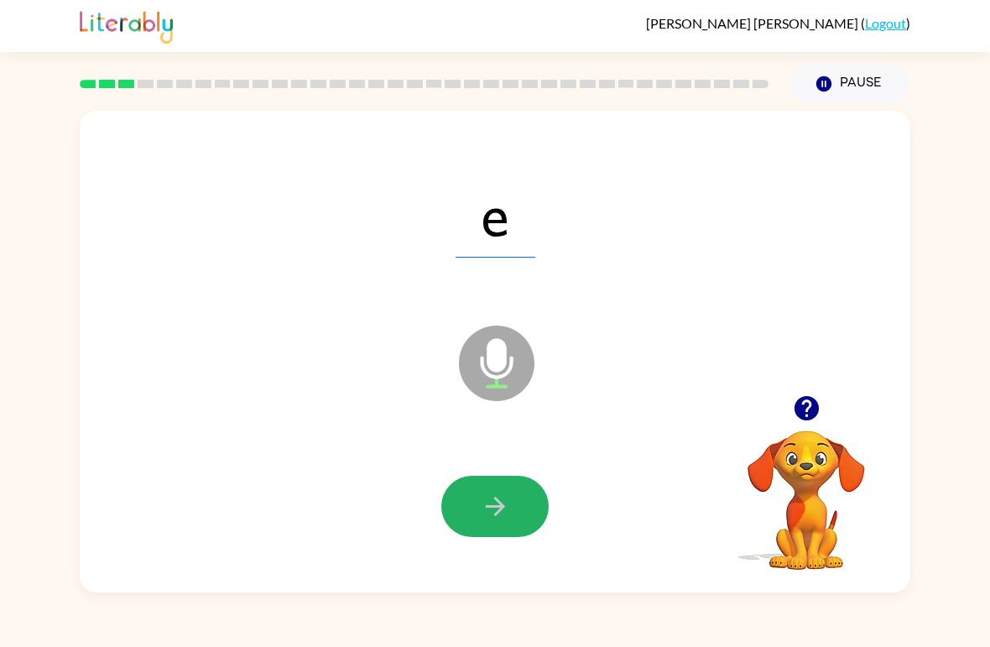
click at [520, 501] on button "button" at bounding box center [495, 506] width 107 height 61
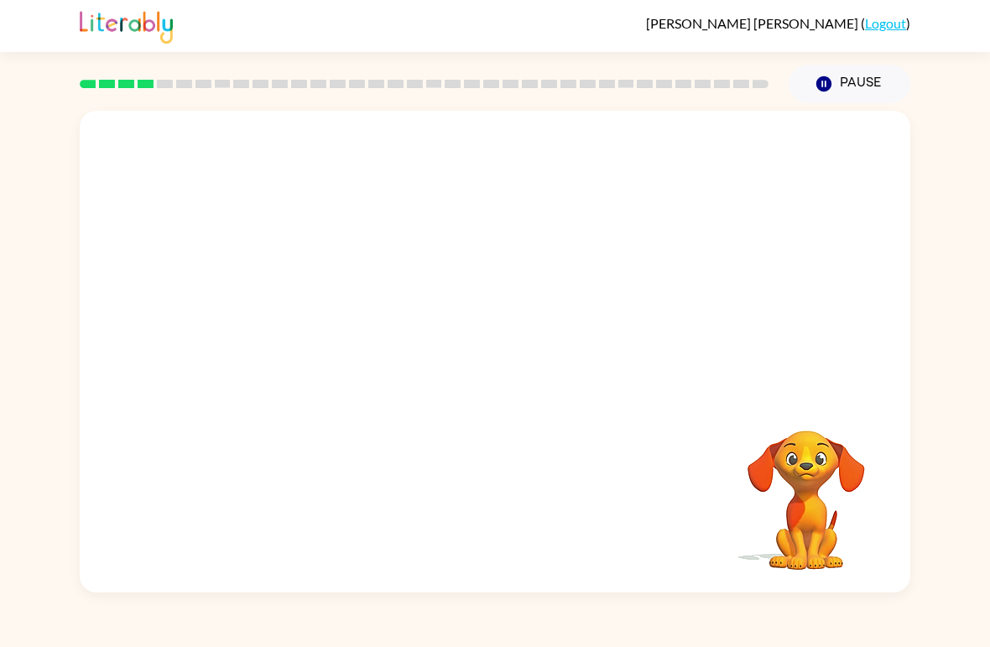
click at [528, 564] on div "Your browser must support playing .mp4 files to use Literably. Please try using…" at bounding box center [495, 352] width 831 height 482
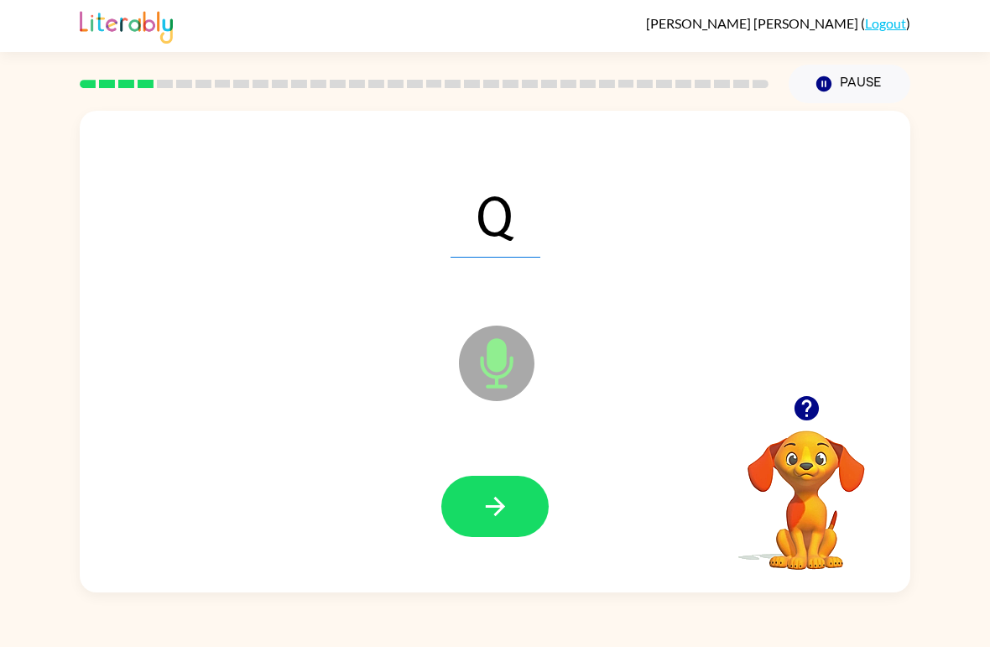
click at [499, 515] on icon "button" at bounding box center [495, 506] width 29 height 29
click at [520, 501] on button "button" at bounding box center [495, 506] width 107 height 61
click at [527, 486] on button "button" at bounding box center [495, 506] width 107 height 61
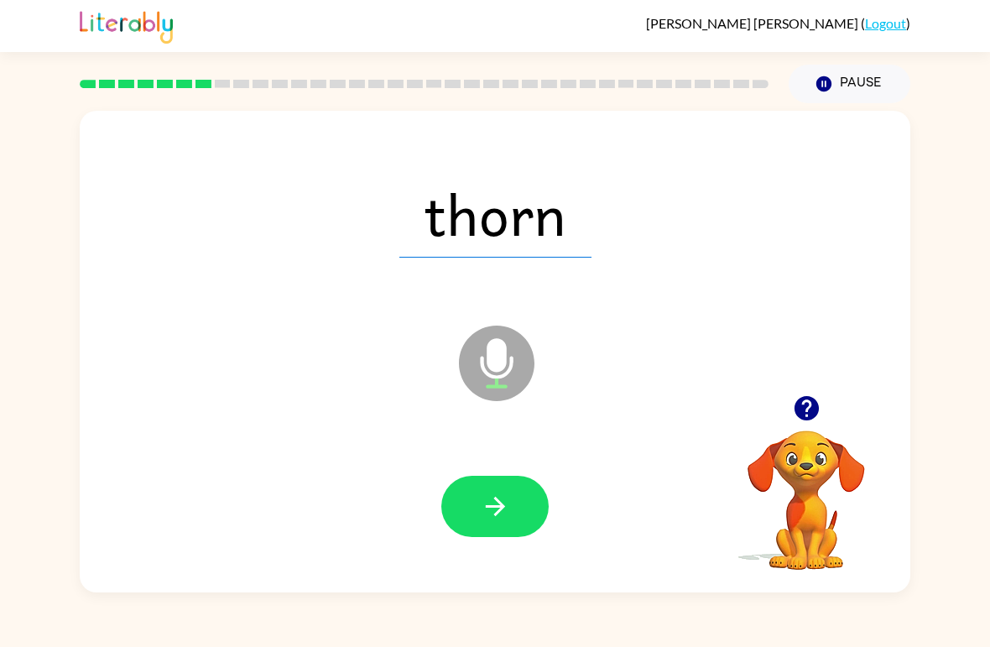
click at [495, 501] on icon "button" at bounding box center [495, 506] width 29 height 29
click at [489, 507] on icon "button" at bounding box center [494, 506] width 19 height 19
click at [502, 526] on button "button" at bounding box center [495, 506] width 107 height 61
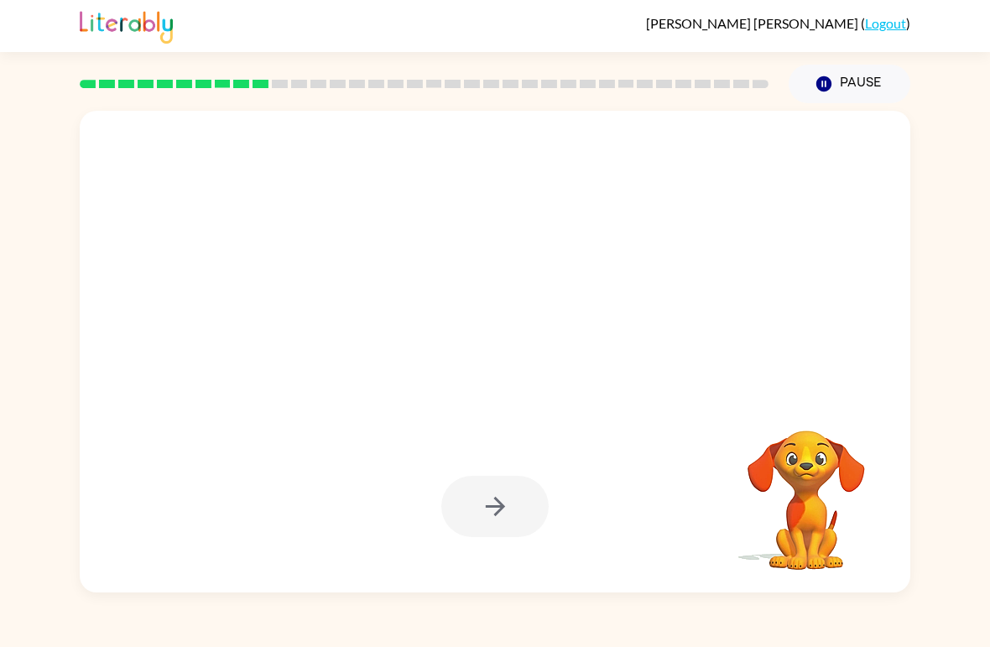
click at [2, 332] on div "Your browser must support playing .mp4 files to use Literably. Please try using…" at bounding box center [495, 347] width 990 height 489
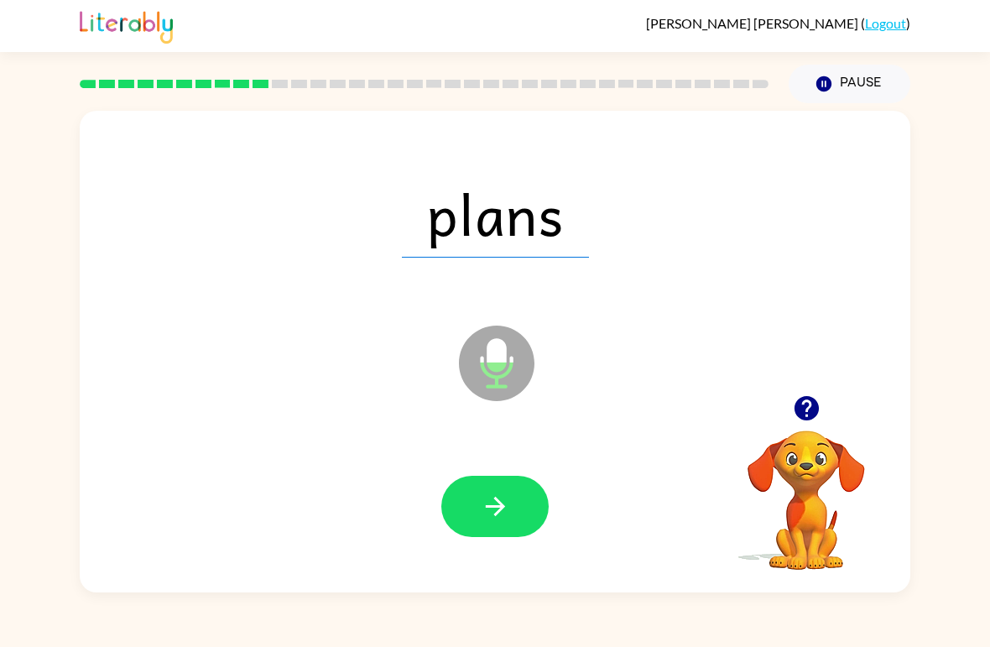
click at [515, 536] on button "button" at bounding box center [495, 506] width 107 height 61
click at [529, 478] on button "button" at bounding box center [495, 506] width 107 height 61
click at [525, 524] on button "button" at bounding box center [495, 506] width 107 height 61
click at [493, 496] on icon "button" at bounding box center [495, 506] width 29 height 29
click at [481, 513] on icon "button" at bounding box center [495, 506] width 29 height 29
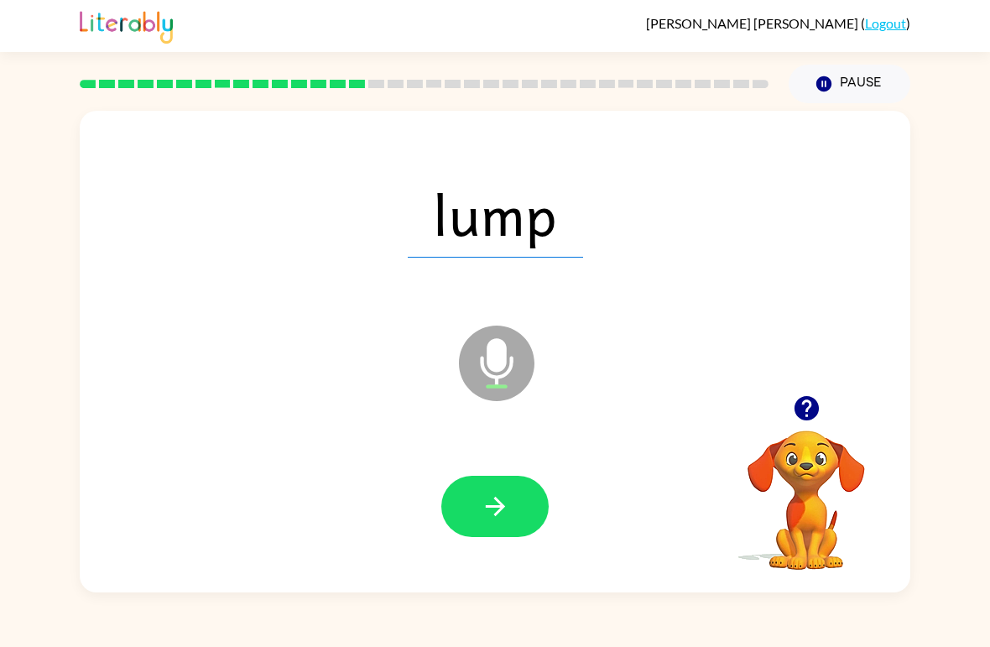
click at [492, 515] on icon "button" at bounding box center [495, 506] width 29 height 29
click at [520, 504] on button "button" at bounding box center [495, 506] width 107 height 61
click at [513, 513] on button "button" at bounding box center [495, 506] width 107 height 61
click at [527, 513] on button "button" at bounding box center [495, 506] width 107 height 61
click at [496, 514] on icon "button" at bounding box center [494, 506] width 19 height 19
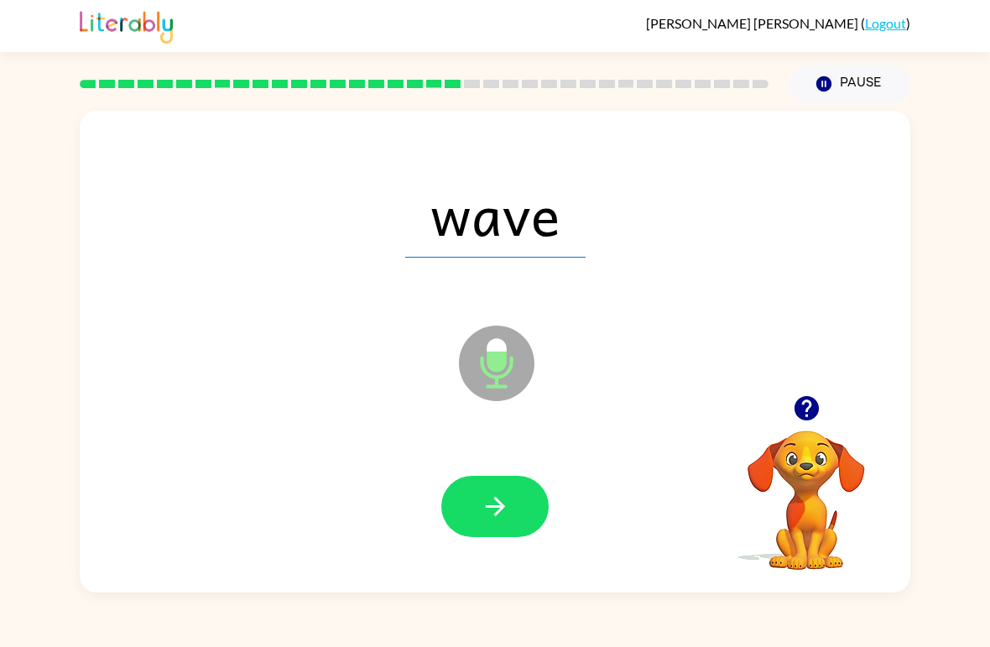
click at [515, 511] on button "button" at bounding box center [495, 506] width 107 height 61
click at [534, 510] on button "button" at bounding box center [495, 506] width 107 height 61
click at [530, 504] on button "button" at bounding box center [495, 506] width 107 height 61
click at [512, 504] on button "button" at bounding box center [495, 506] width 107 height 61
click at [529, 508] on button "button" at bounding box center [495, 506] width 107 height 61
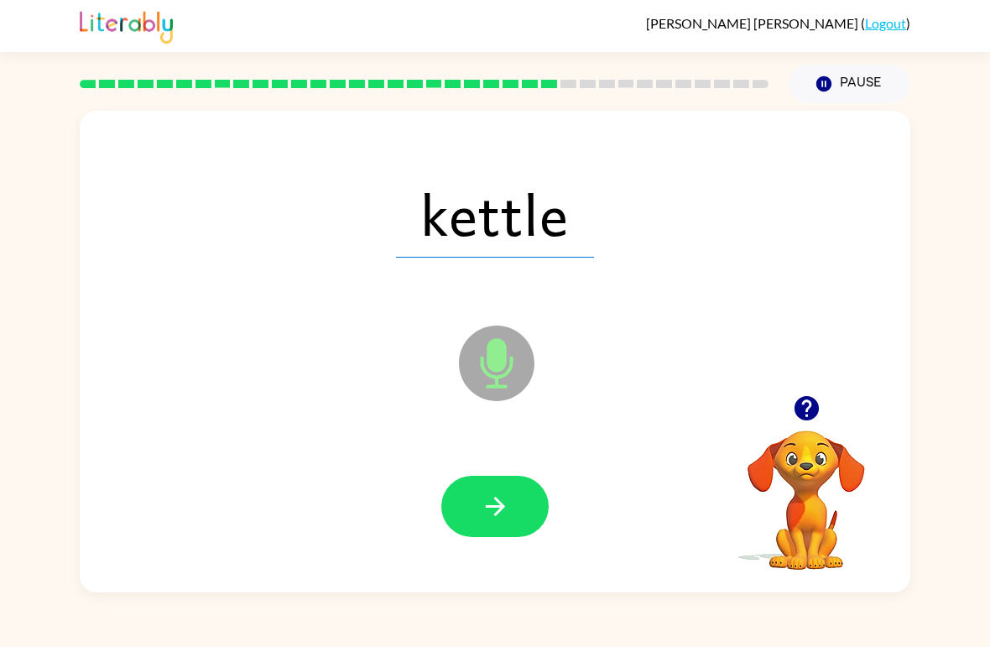
click at [527, 518] on button "button" at bounding box center [495, 506] width 107 height 61
click at [467, 520] on button "button" at bounding box center [495, 506] width 107 height 61
click at [541, 499] on button "button" at bounding box center [495, 506] width 107 height 61
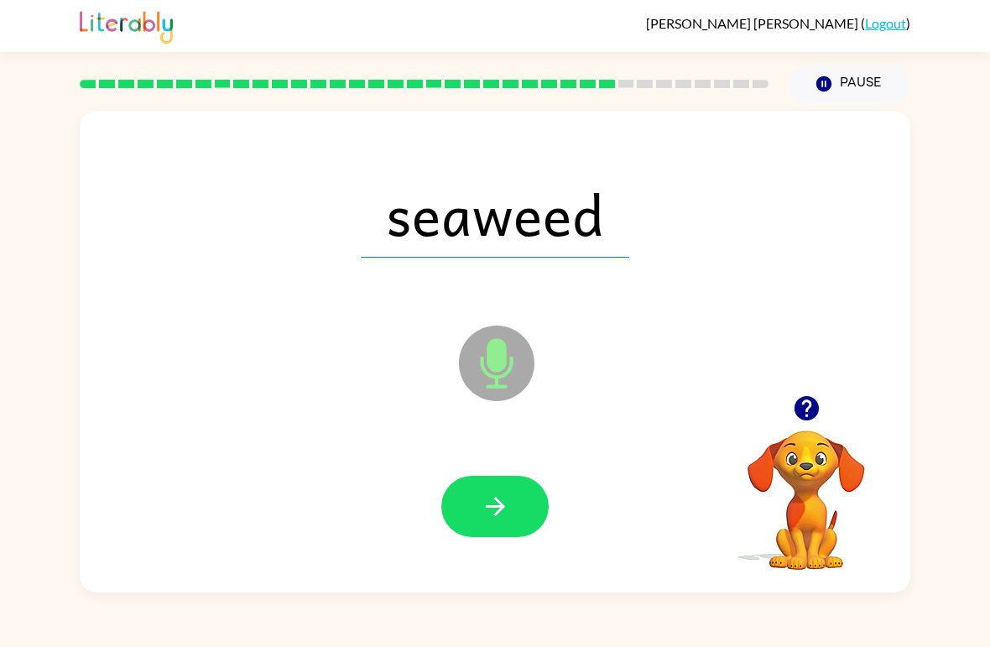
click at [494, 518] on icon "button" at bounding box center [495, 506] width 29 height 29
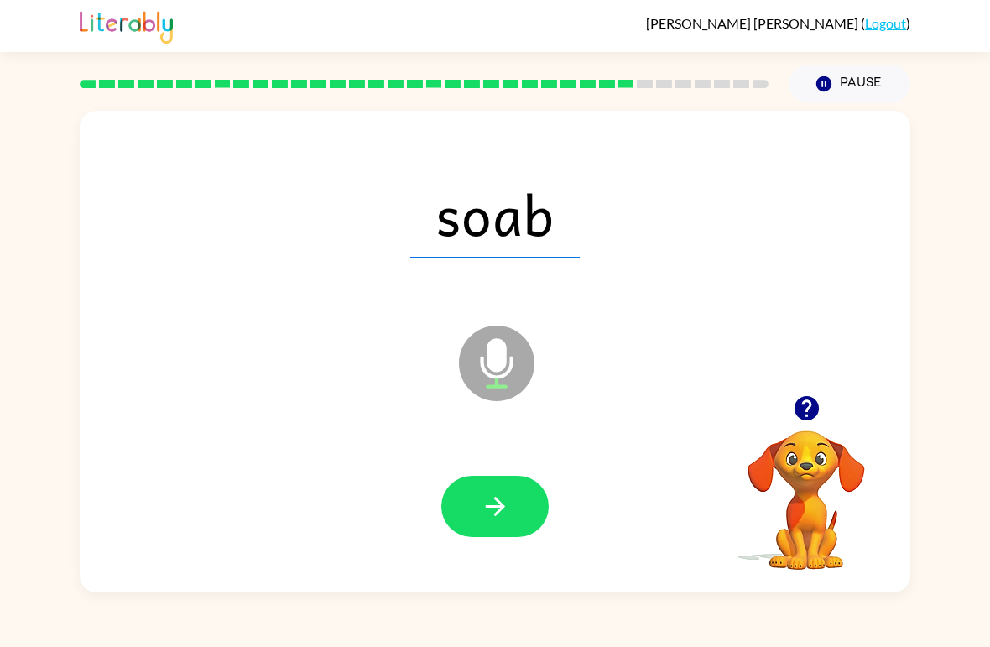
click at [469, 498] on button "button" at bounding box center [495, 506] width 107 height 61
click at [538, 522] on button "button" at bounding box center [495, 506] width 107 height 61
click at [546, 511] on button "button" at bounding box center [495, 506] width 107 height 61
click at [513, 497] on button "button" at bounding box center [495, 506] width 107 height 61
click at [483, 572] on div at bounding box center [495, 507] width 797 height 138
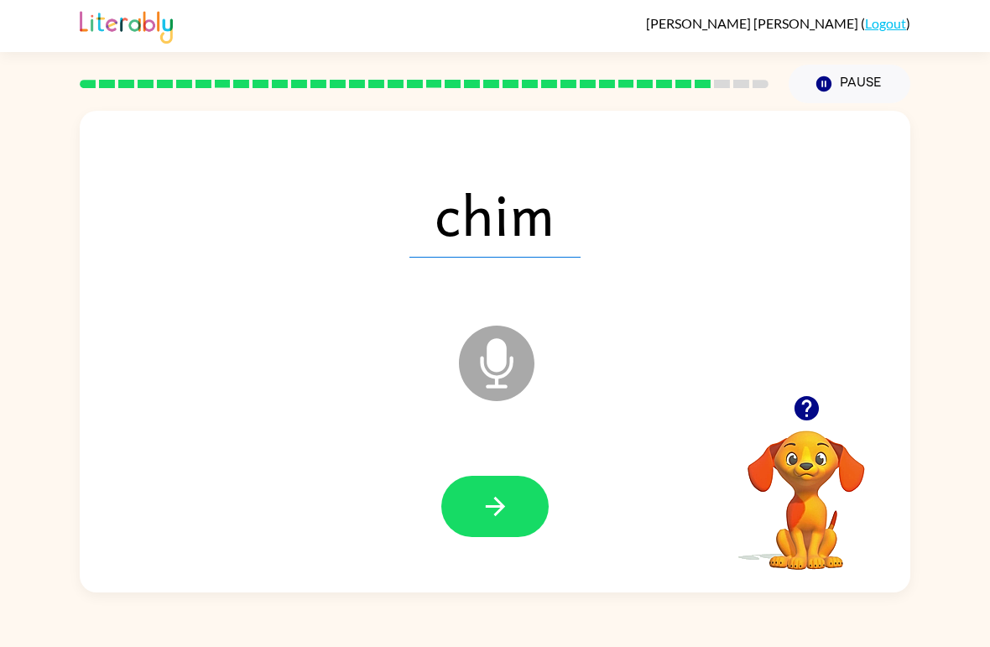
click at [489, 525] on button "button" at bounding box center [495, 506] width 107 height 61
click at [487, 499] on icon "button" at bounding box center [495, 506] width 29 height 29
click at [501, 503] on icon "button" at bounding box center [495, 506] width 29 height 29
